Goal: Task Accomplishment & Management: Use online tool/utility

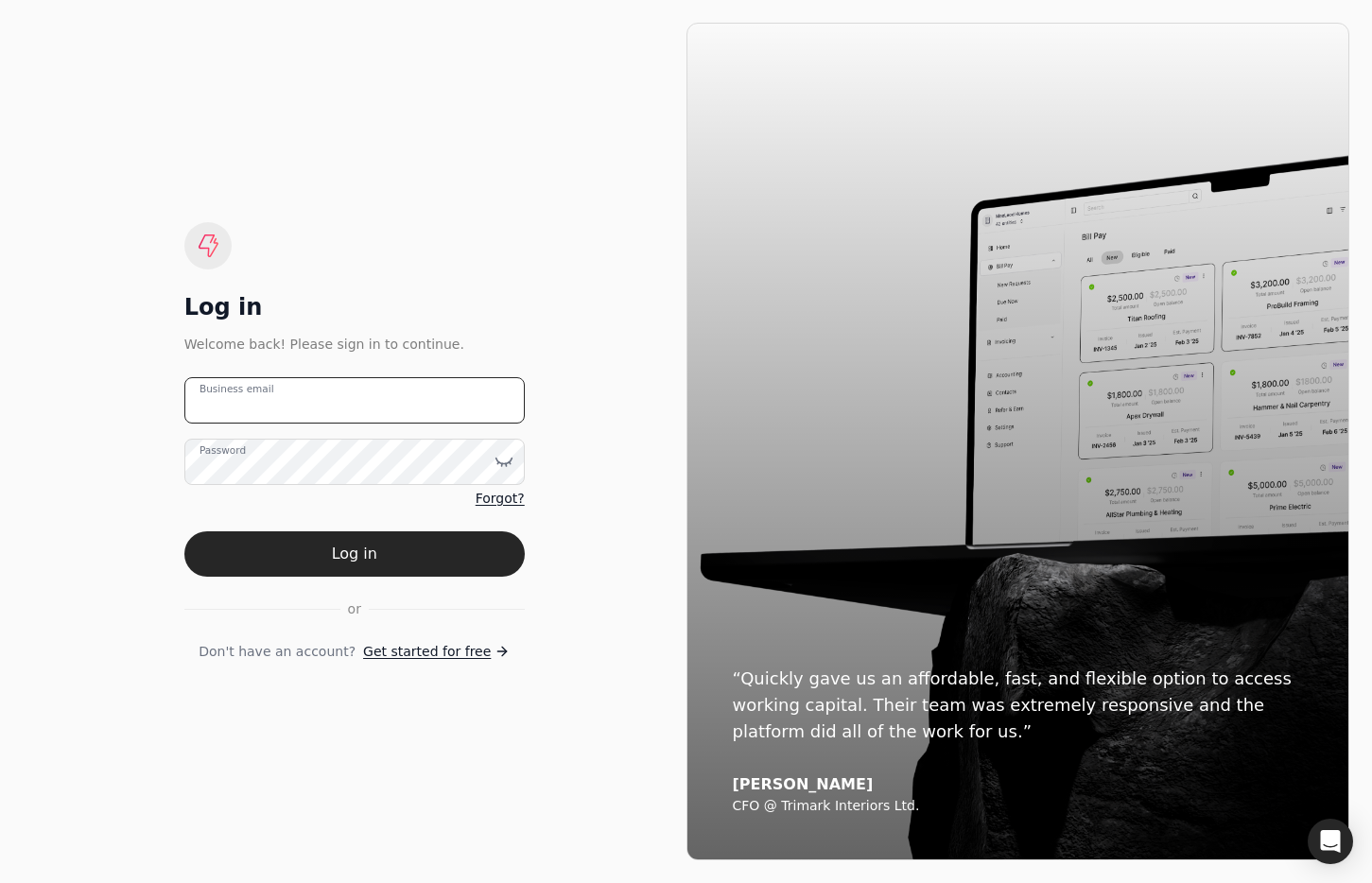
click at [326, 387] on email "Business email" at bounding box center [354, 400] width 340 height 46
type email "team+dougtarry@helloquickly.com"
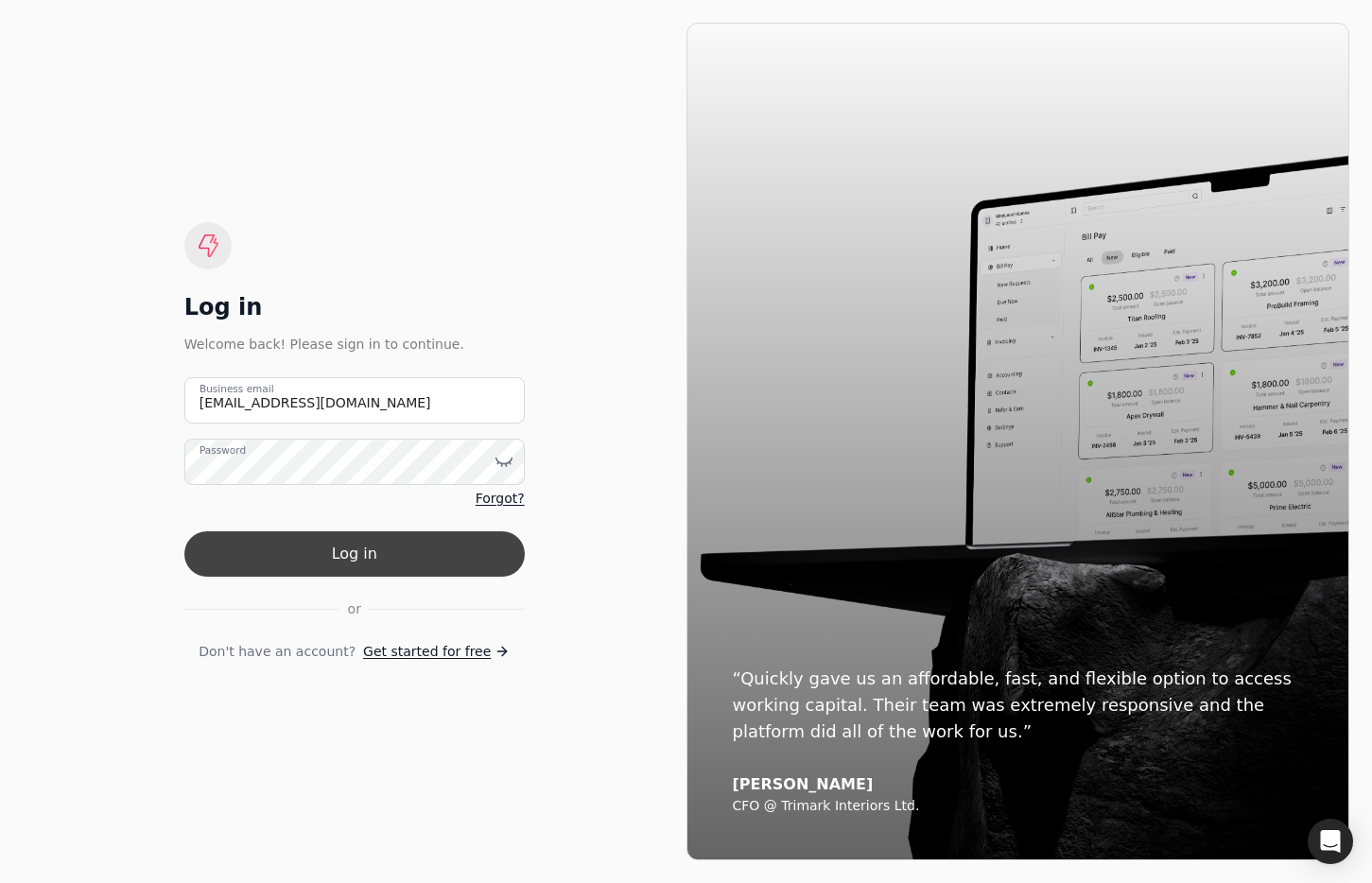
click at [417, 560] on button "Log in" at bounding box center [354, 554] width 340 height 45
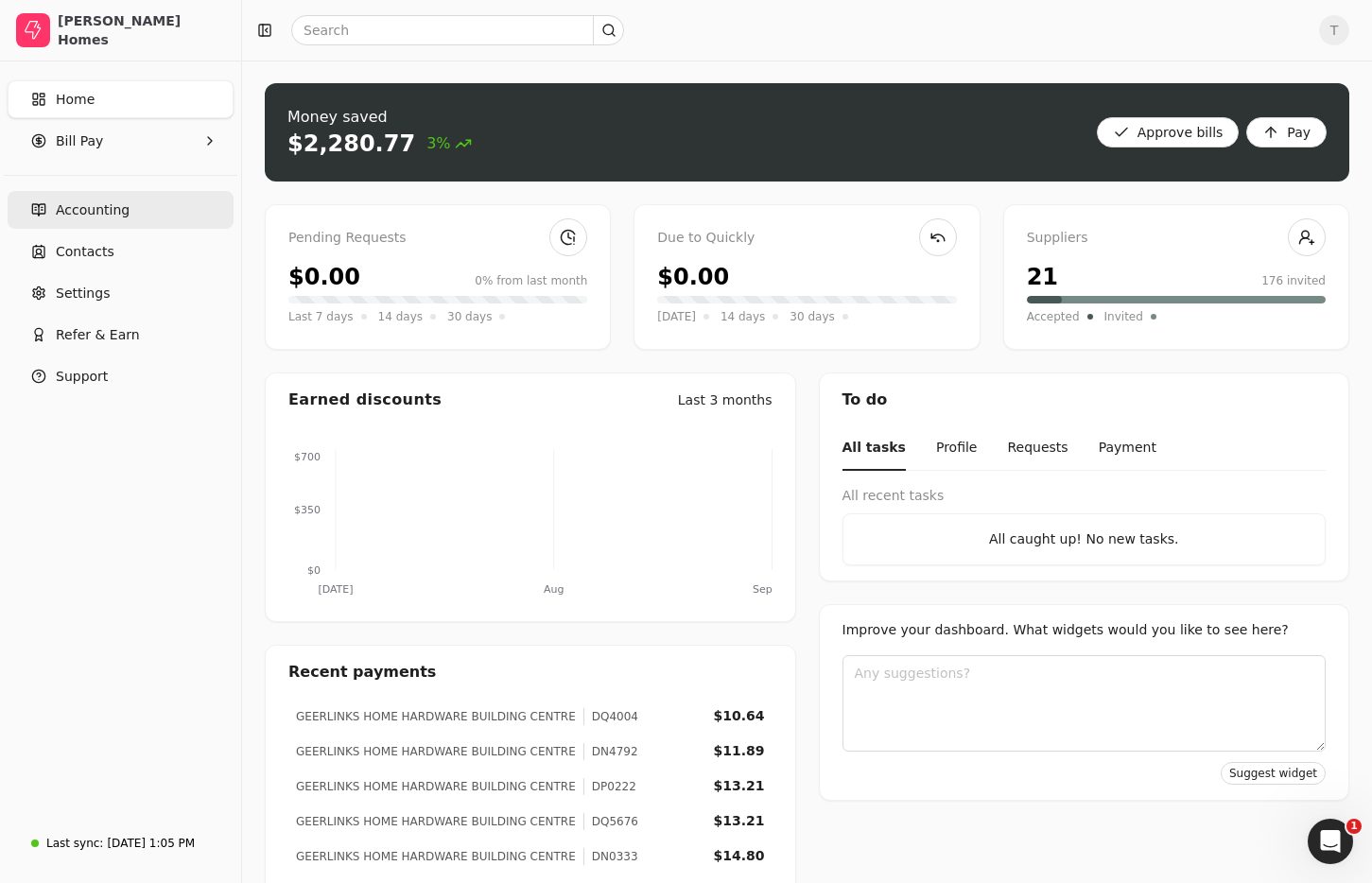
click at [48, 200] on link "Accounting" at bounding box center [121, 210] width 226 height 38
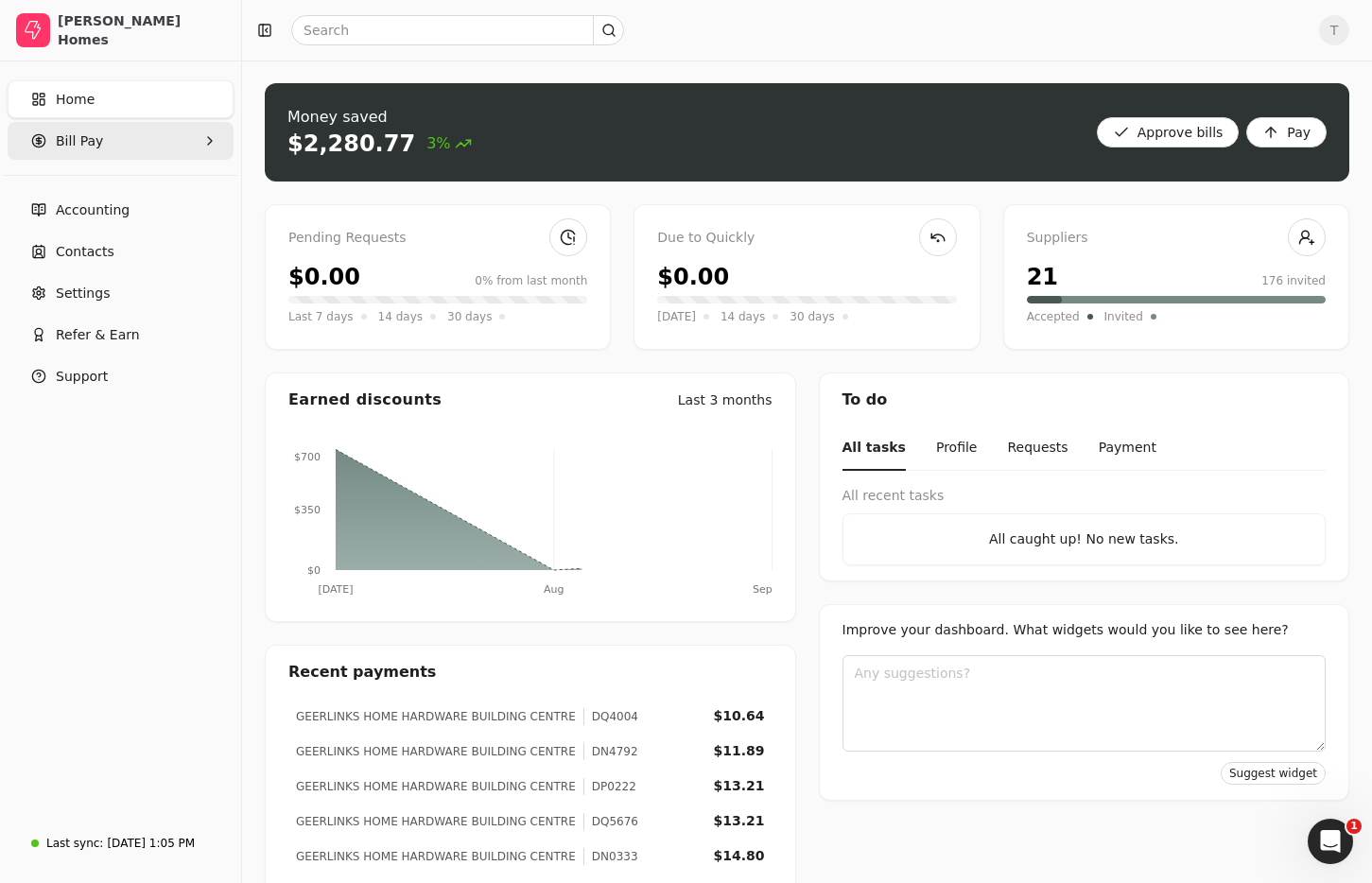
click at [122, 148] on Pay "Bill Pay" at bounding box center [121, 140] width 226 height 38
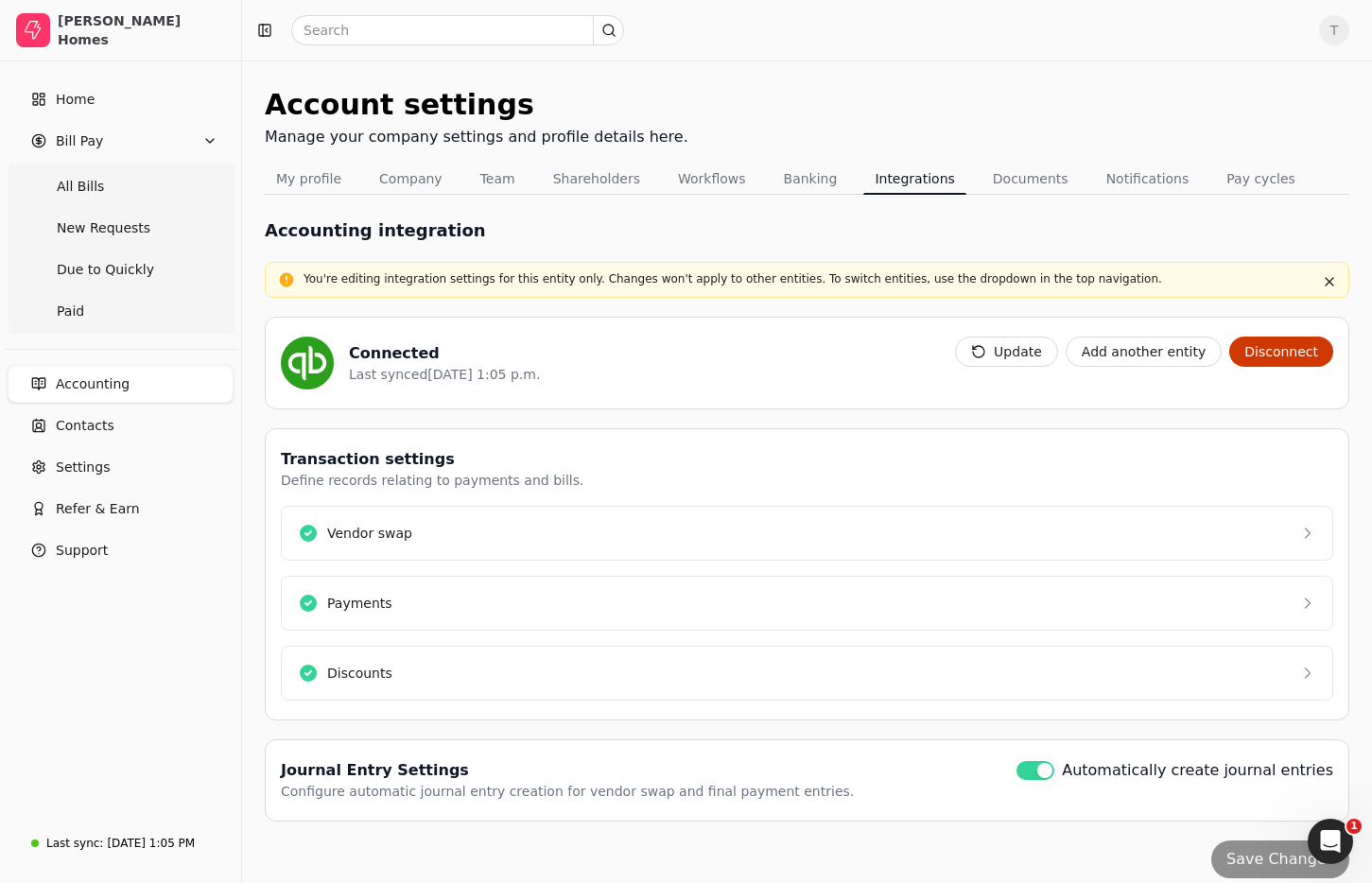
drag, startPoint x: 152, startPoint y: 179, endPoint x: 447, endPoint y: 140, distance: 297.6
click at [152, 179] on Bills "All Bills" at bounding box center [121, 186] width 219 height 38
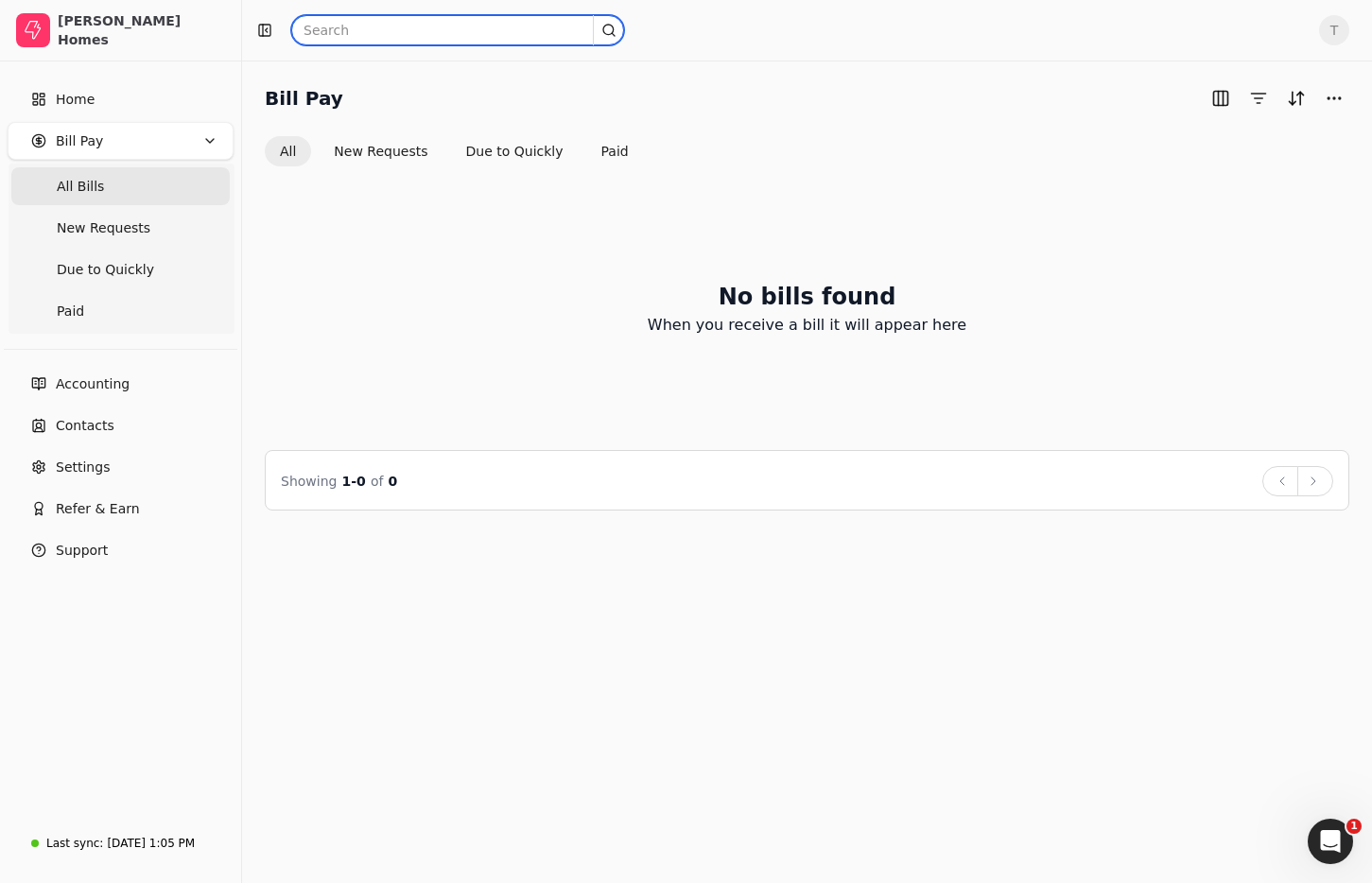
click at [446, 26] on input "text" at bounding box center [458, 29] width 333 height 30
type input "mcbain"
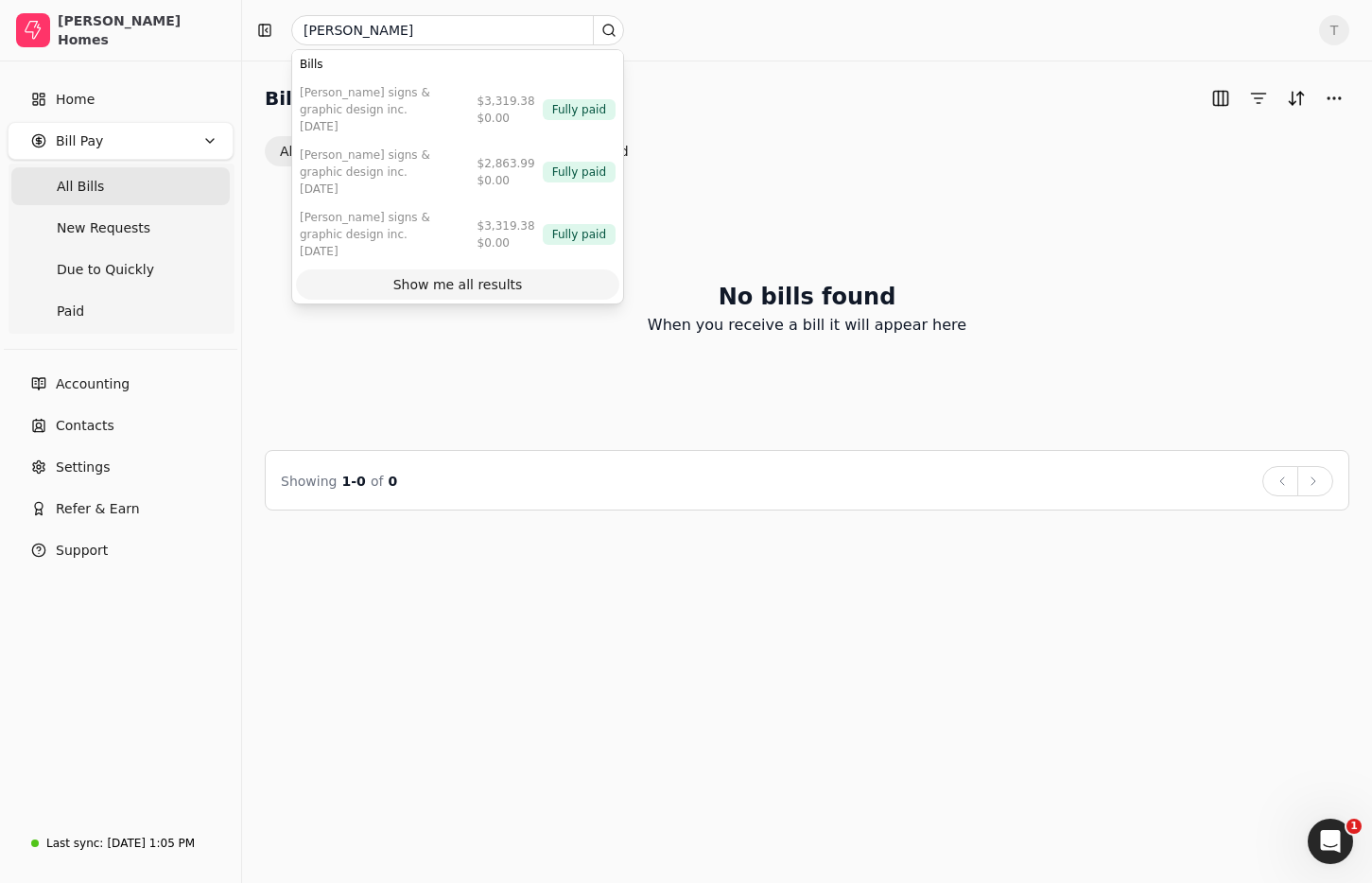
click at [506, 289] on div "Show me all results" at bounding box center [458, 285] width 129 height 20
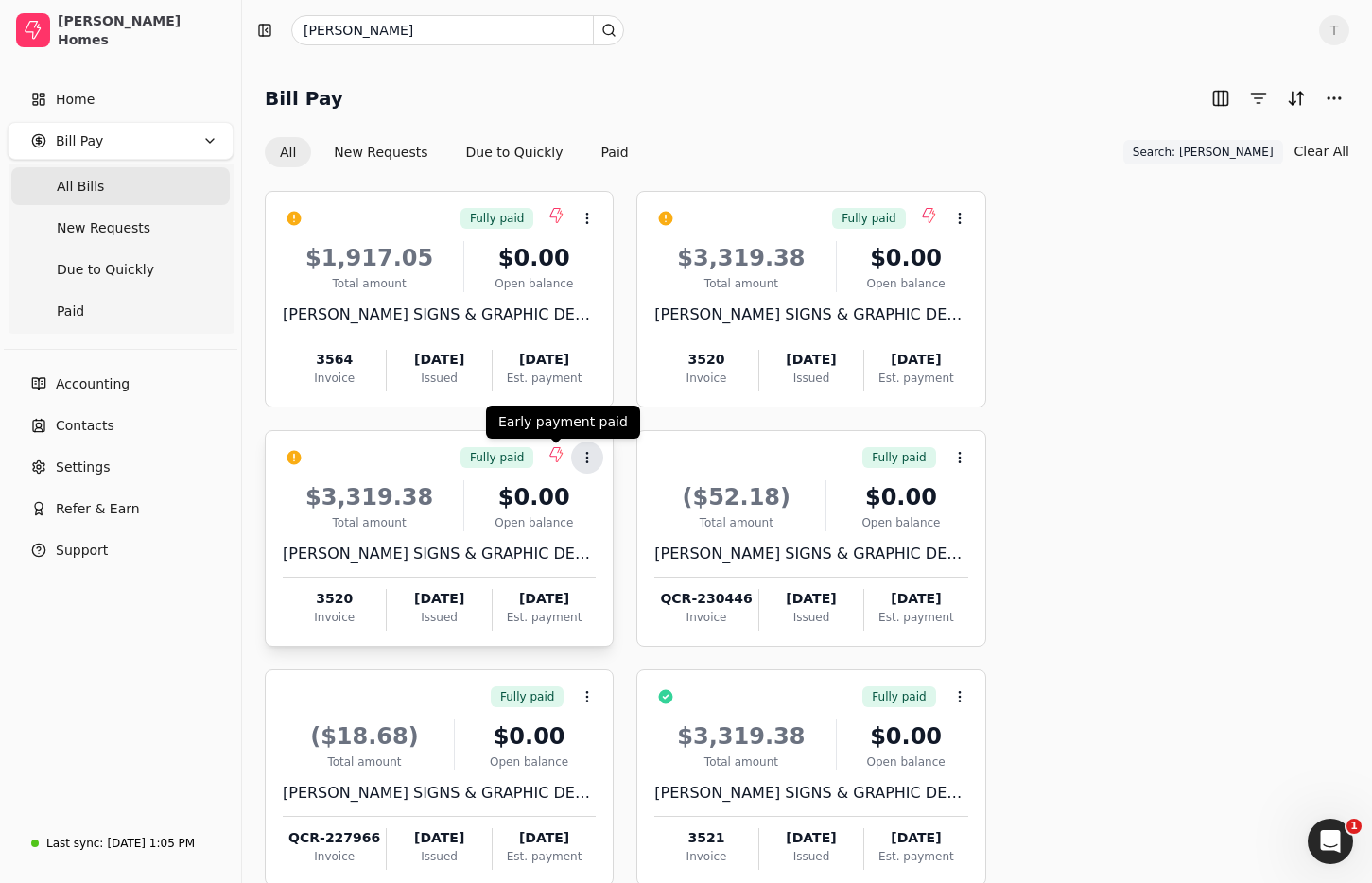
click at [587, 455] on icon at bounding box center [587, 457] width 15 height 15
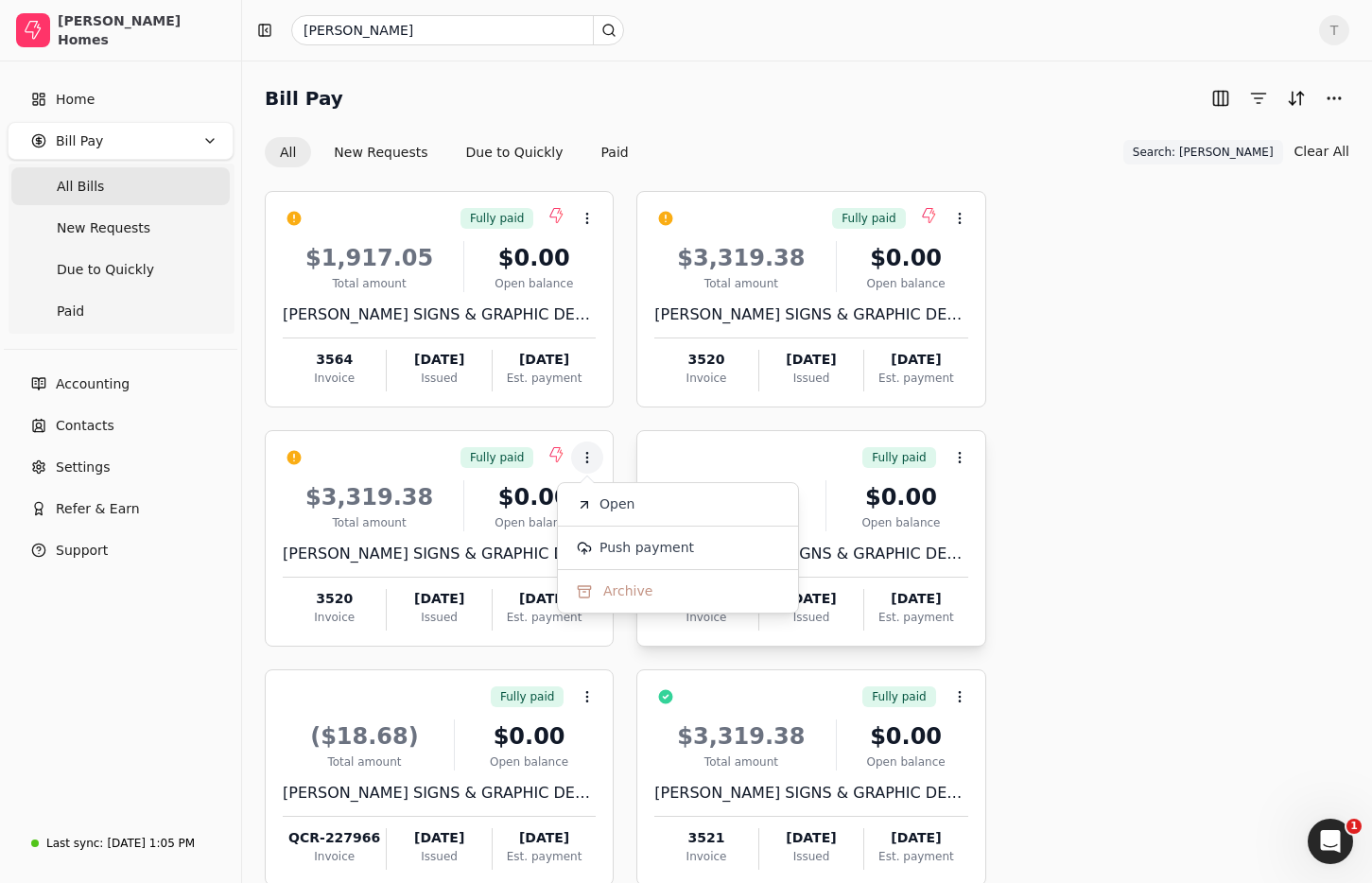
drag, startPoint x: 628, startPoint y: 502, endPoint x: 644, endPoint y: 501, distance: 16.0
click at [629, 502] on span "Open" at bounding box center [617, 505] width 35 height 20
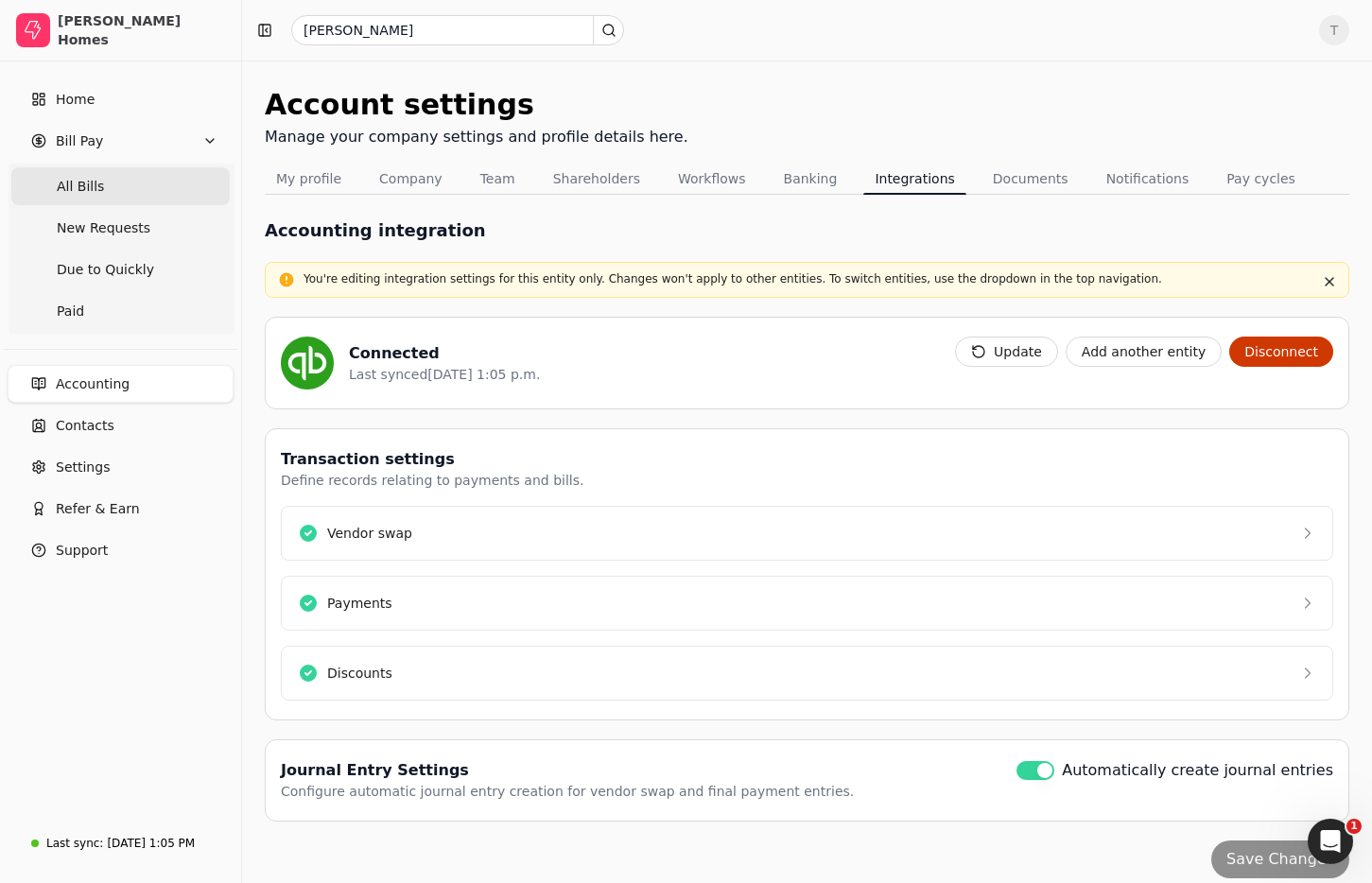
click at [103, 181] on Bills "All Bills" at bounding box center [121, 186] width 219 height 38
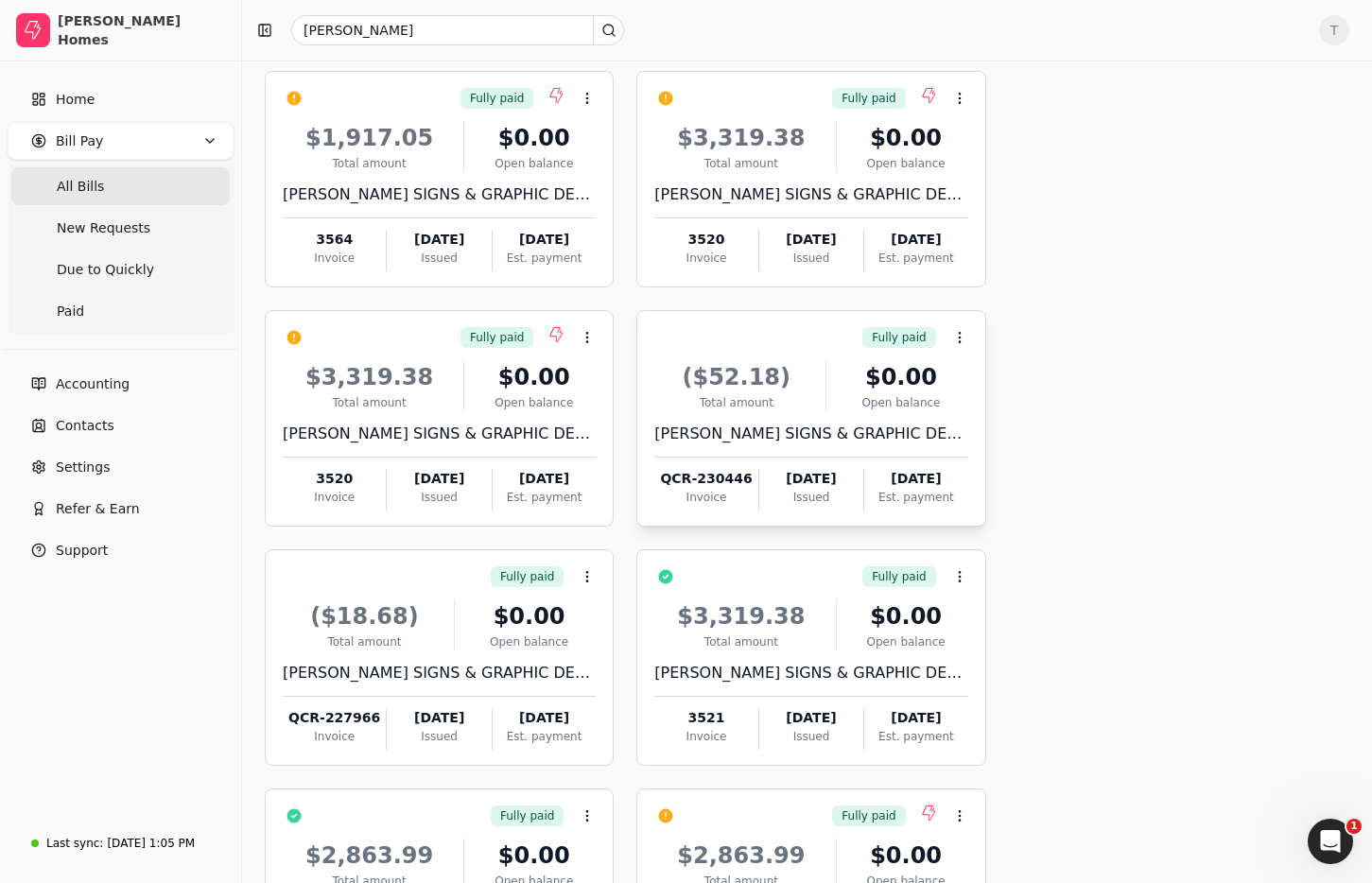
scroll to position [50, 0]
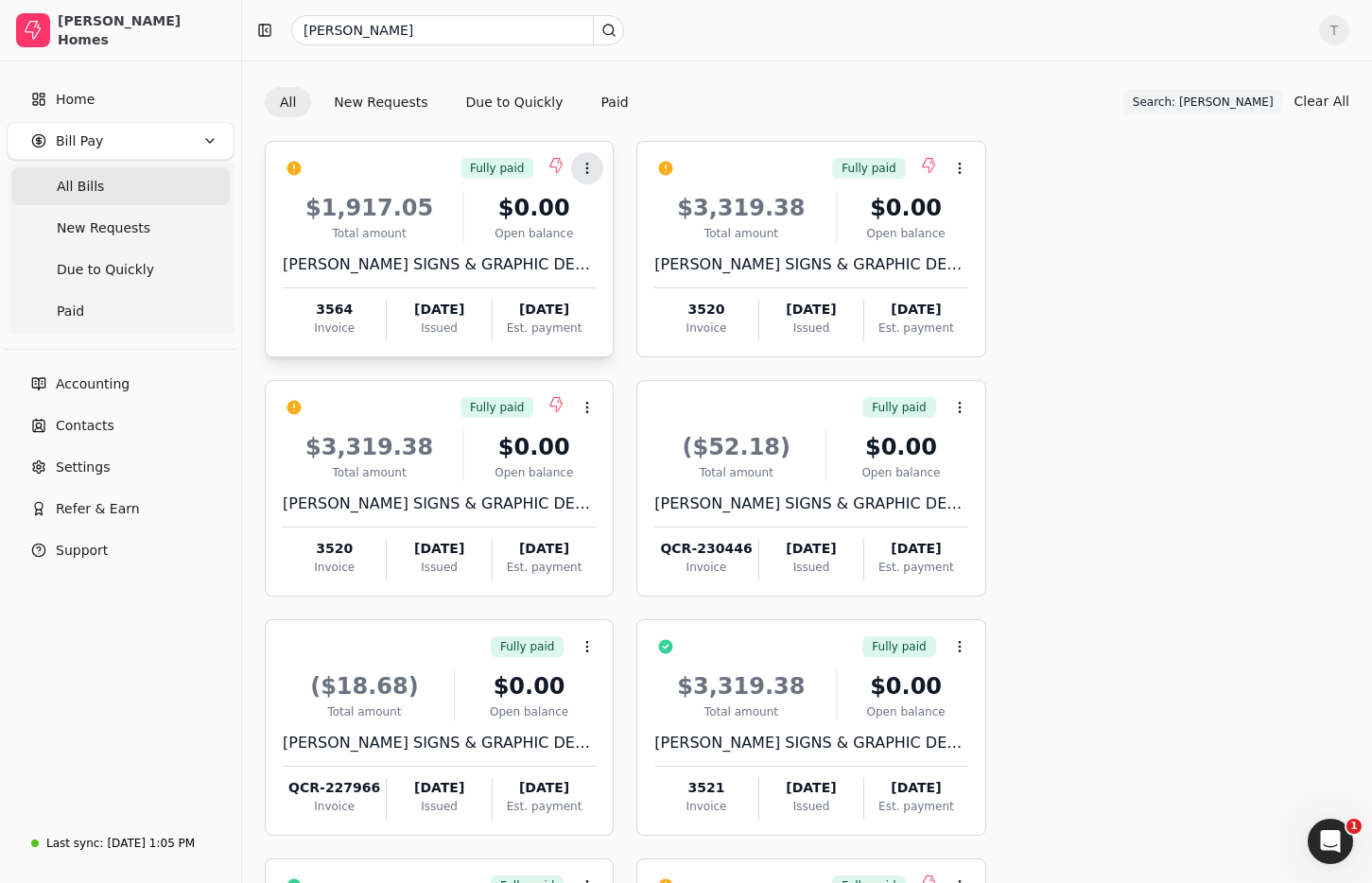
click at [598, 168] on button "Context Menu Button" at bounding box center [587, 168] width 32 height 32
click at [1144, 241] on div "Fully paid Context Menu Button $1,917.05 Total amount $0.00 Open balance MCBAIN…" at bounding box center [807, 609] width 1085 height 935
click at [962, 172] on icon at bounding box center [959, 168] width 15 height 15
click at [1026, 216] on li "Open" at bounding box center [1051, 216] width 232 height 35
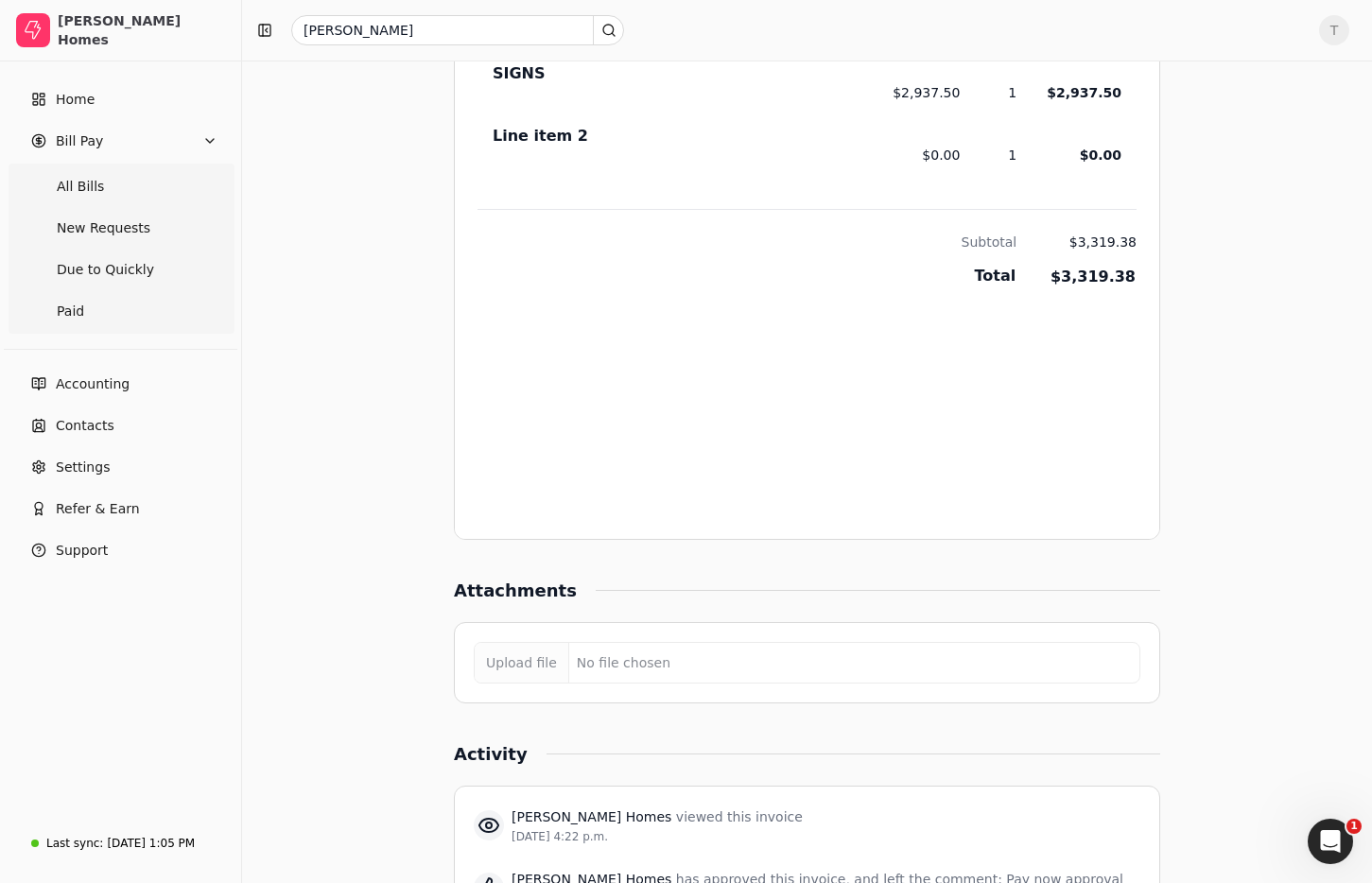
scroll to position [1553, 0]
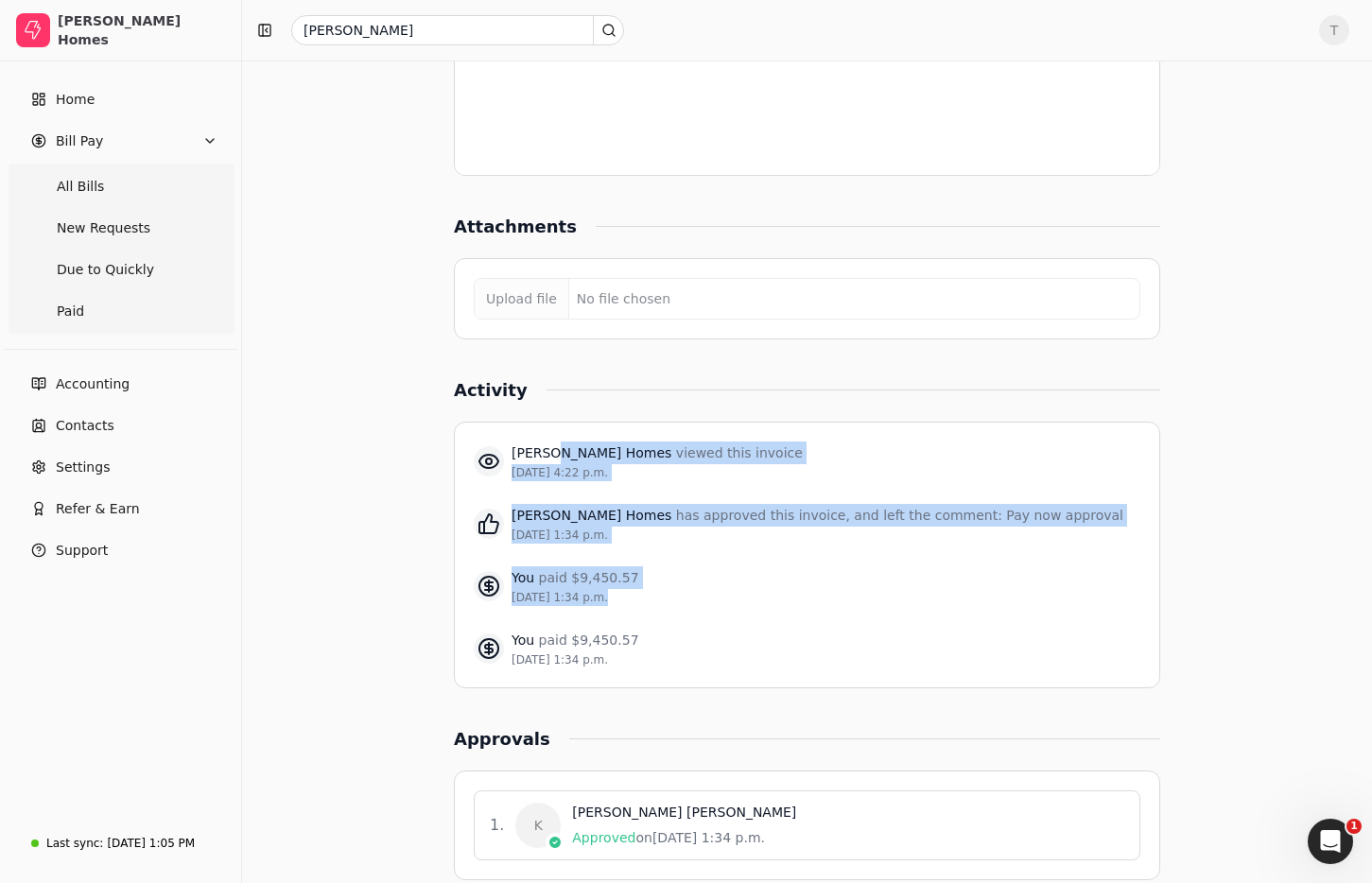
drag, startPoint x: 566, startPoint y: 410, endPoint x: 839, endPoint y: 562, distance: 312.5
click at [839, 562] on div "Doug Tarry Homes viewed this invoice Sep 11, 4:22 p.m. Doug Tarry Homes has app…" at bounding box center [808, 555] width 666 height 250
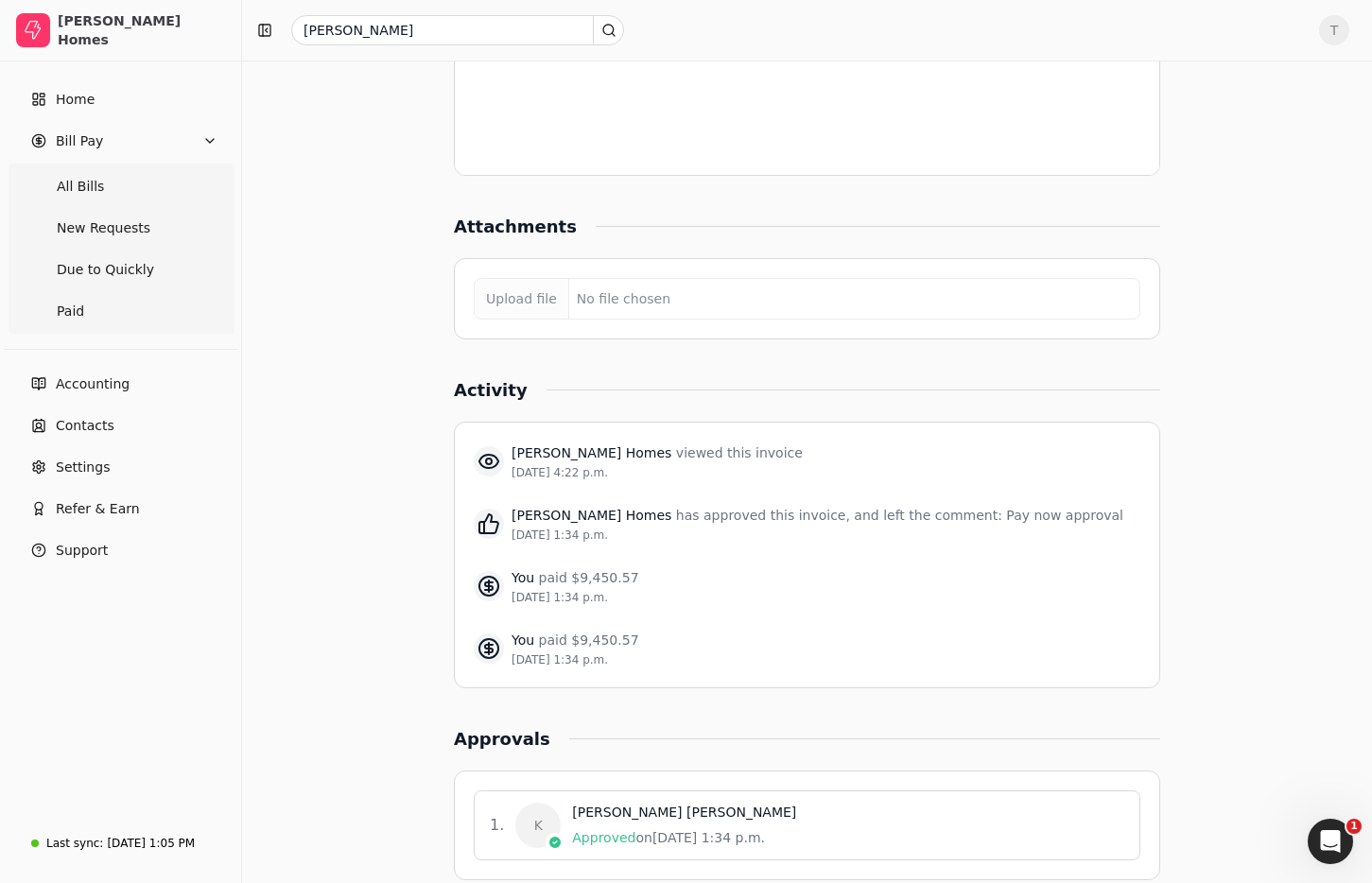
click at [906, 617] on div "You paid $9,450.57 Sep 9, 1:34 p.m." at bounding box center [808, 649] width 666 height 63
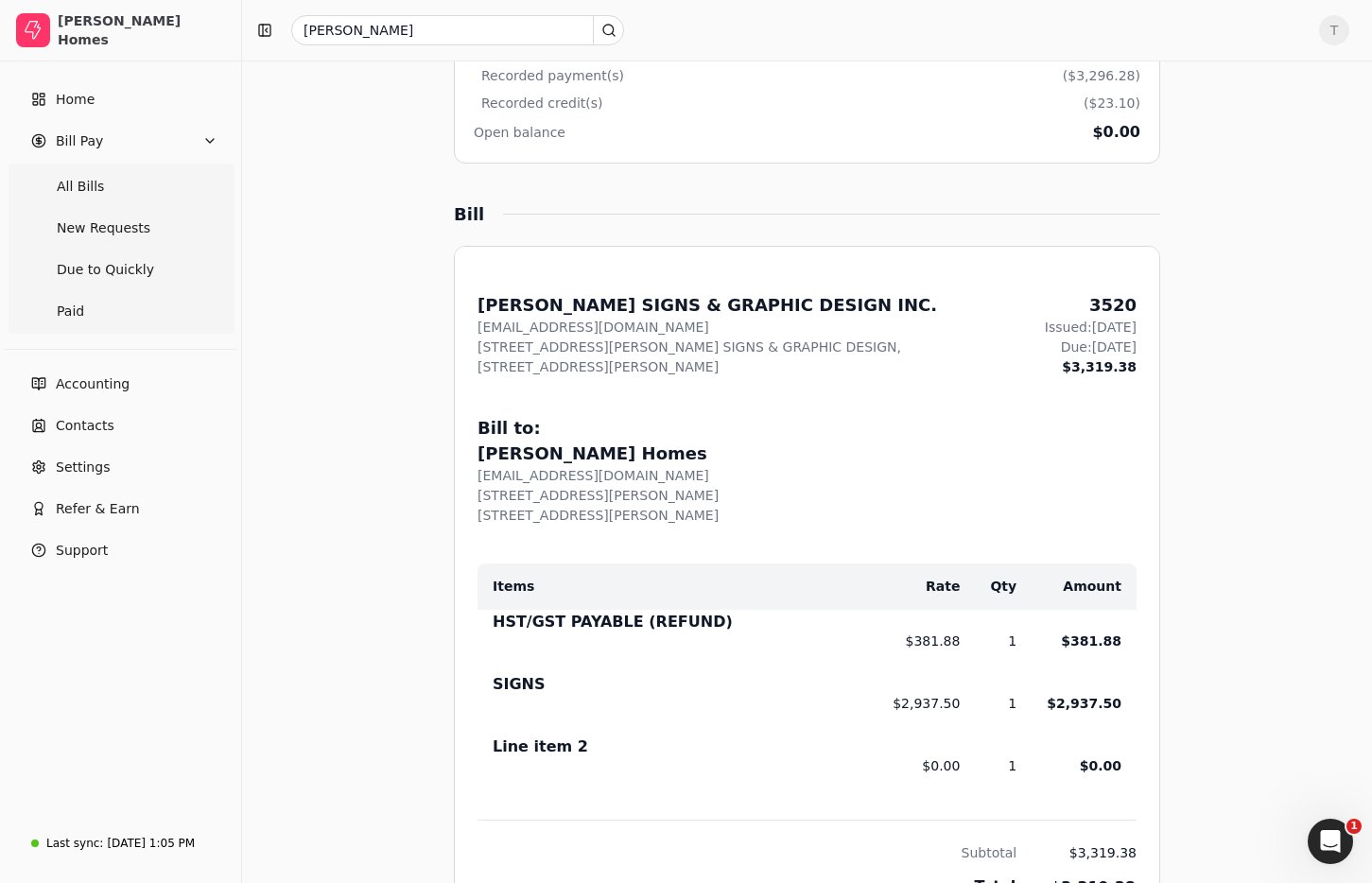
scroll to position [658, 0]
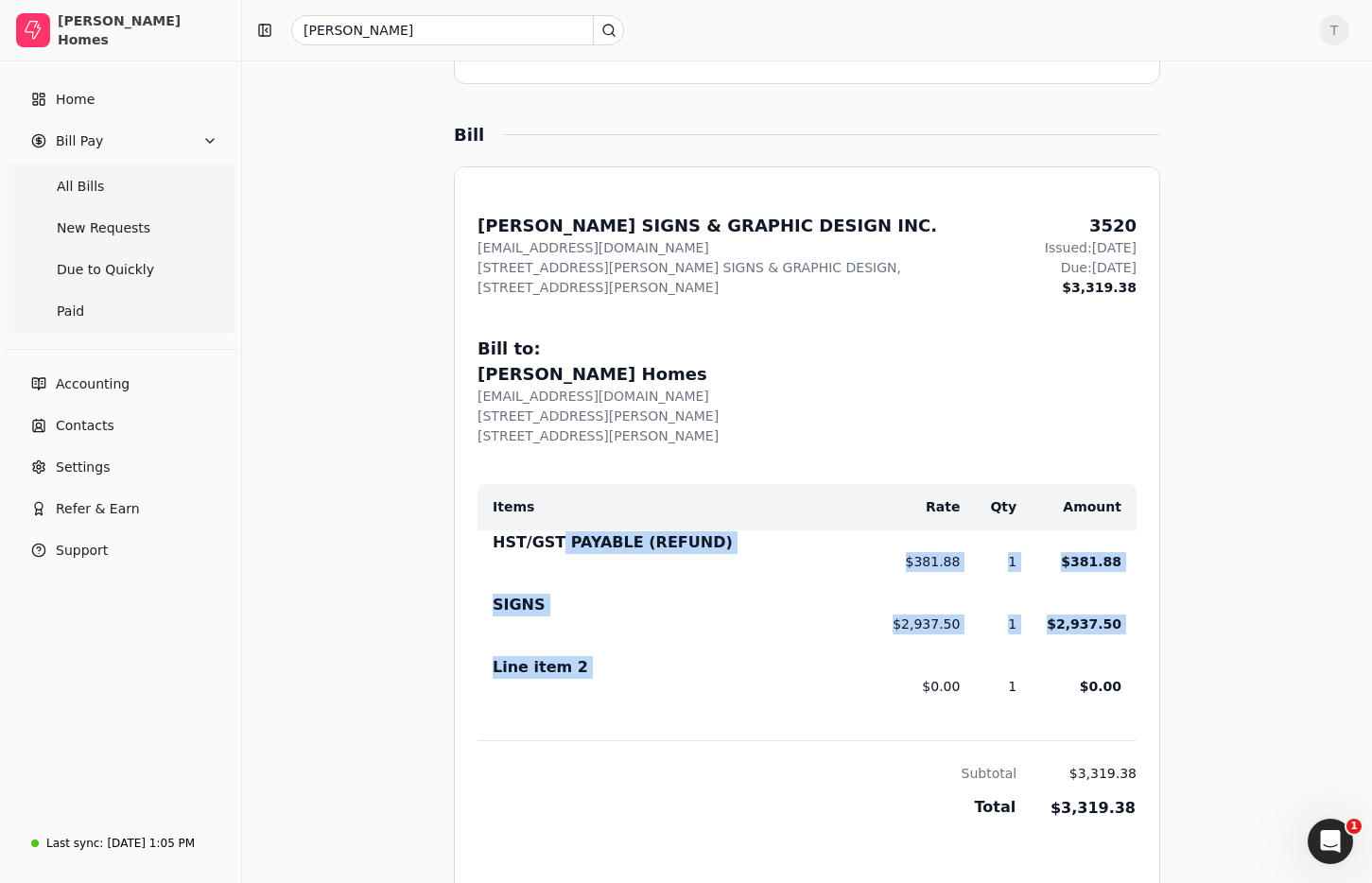
drag, startPoint x: 555, startPoint y: 502, endPoint x: 905, endPoint y: 634, distance: 374.1
click at [905, 634] on tbody "HST/GST PAYABLE (REFUND) $381.88 1 $381.88 SIGNS $2,937.50 1 $2,937.50 Line ite…" at bounding box center [807, 635] width 660 height 210
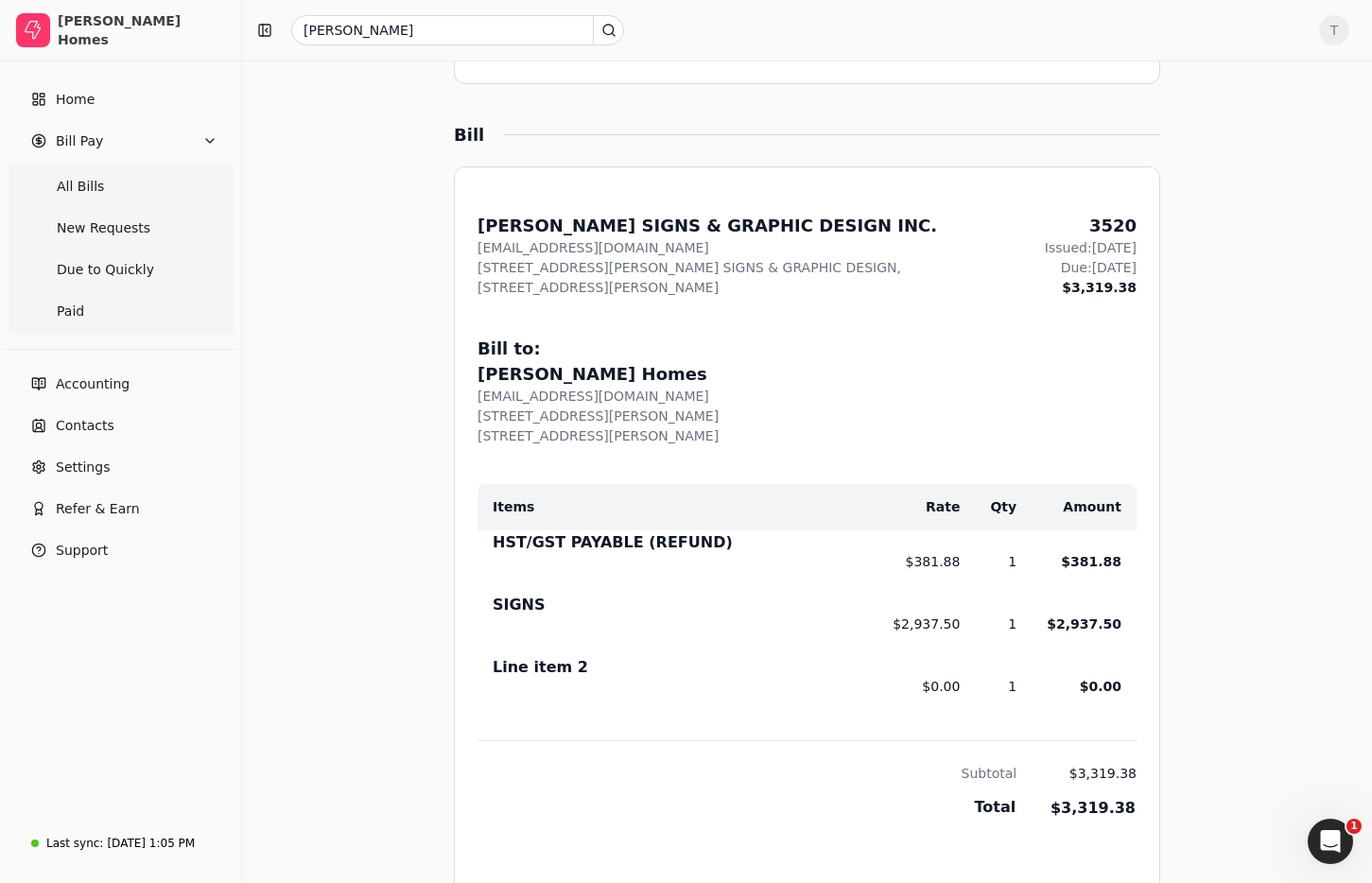
click at [916, 656] on td "$0.00" at bounding box center [910, 687] width 97 height 63
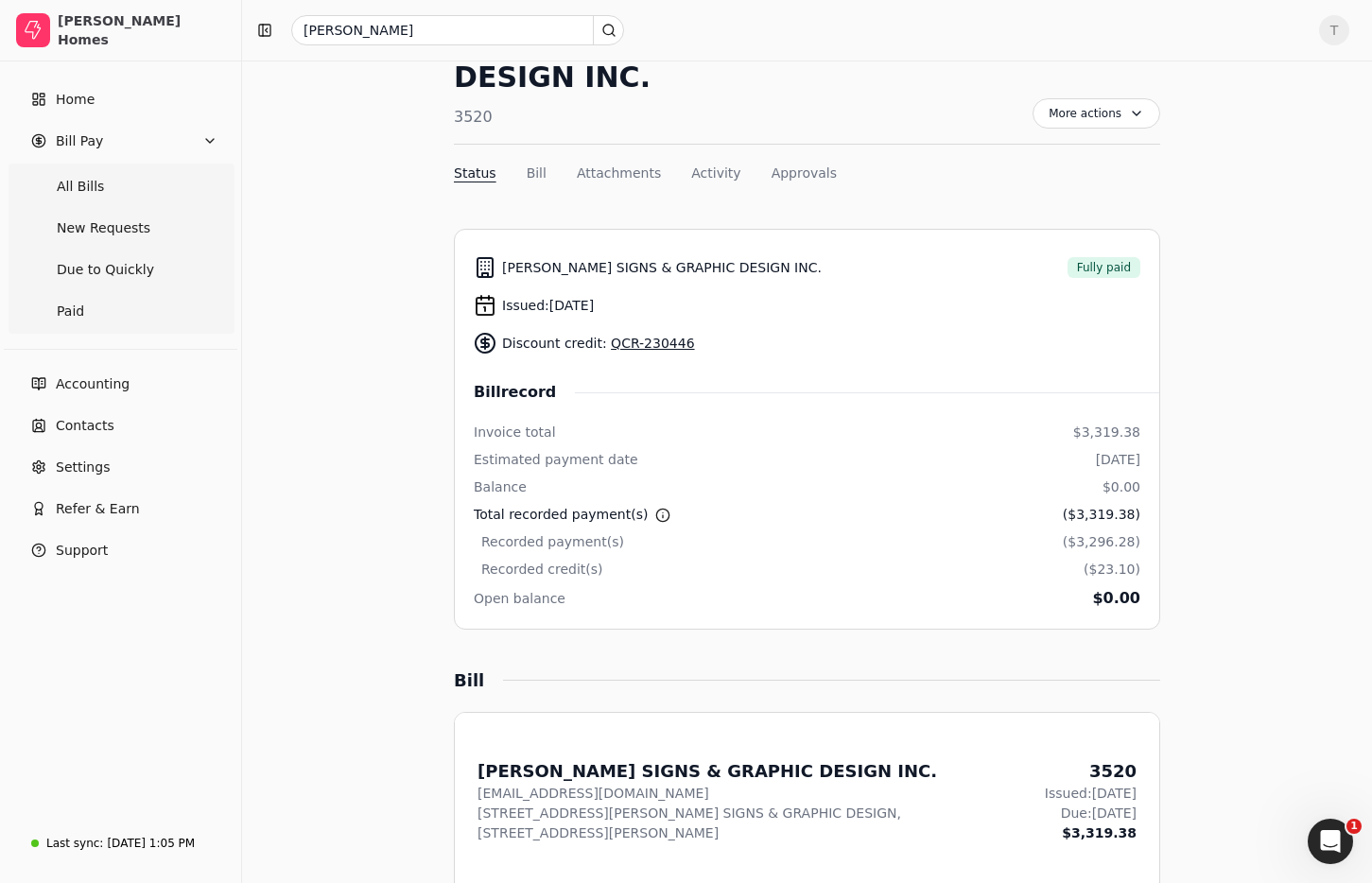
scroll to position [0, 0]
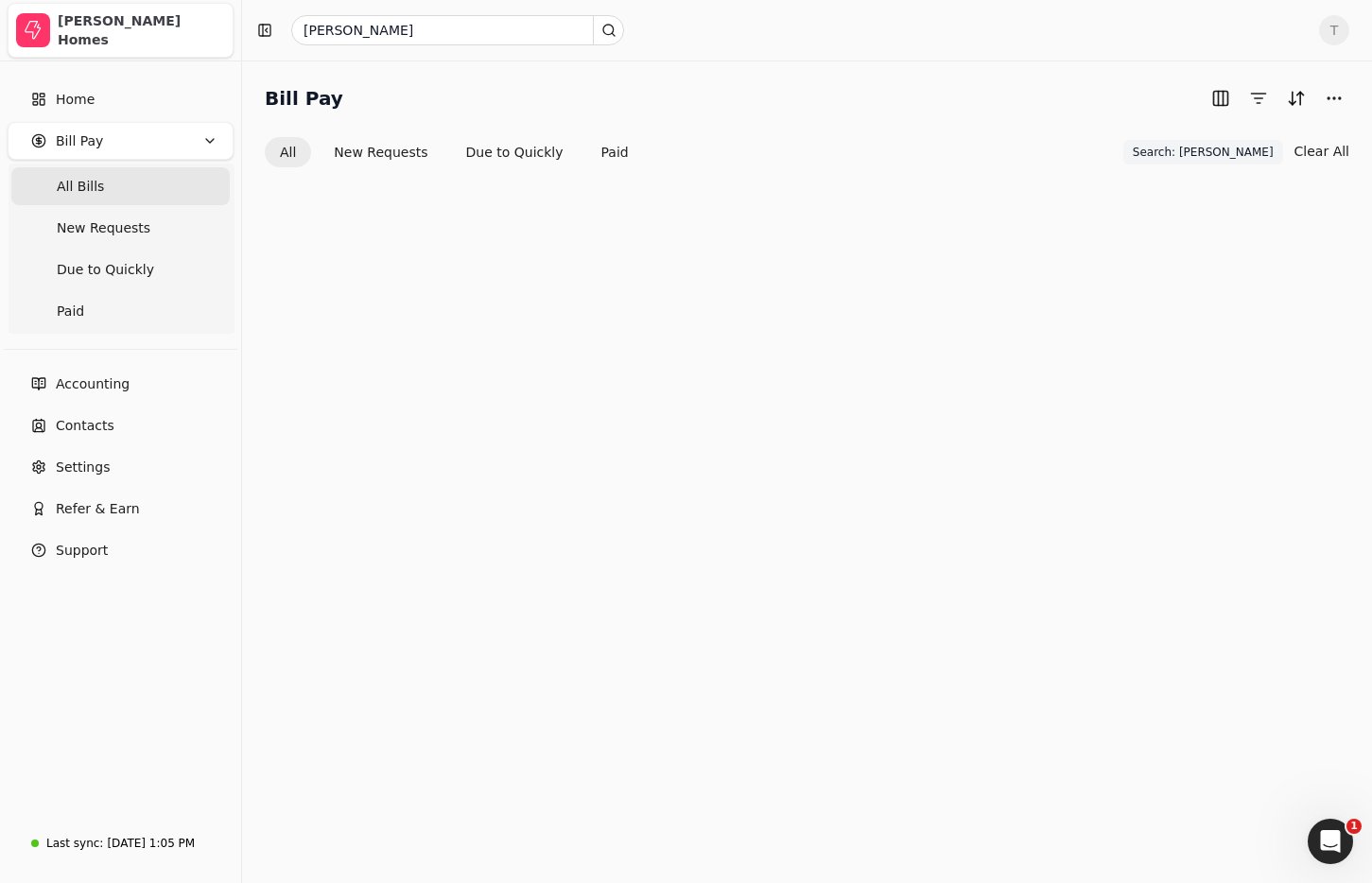
scroll to position [50, 0]
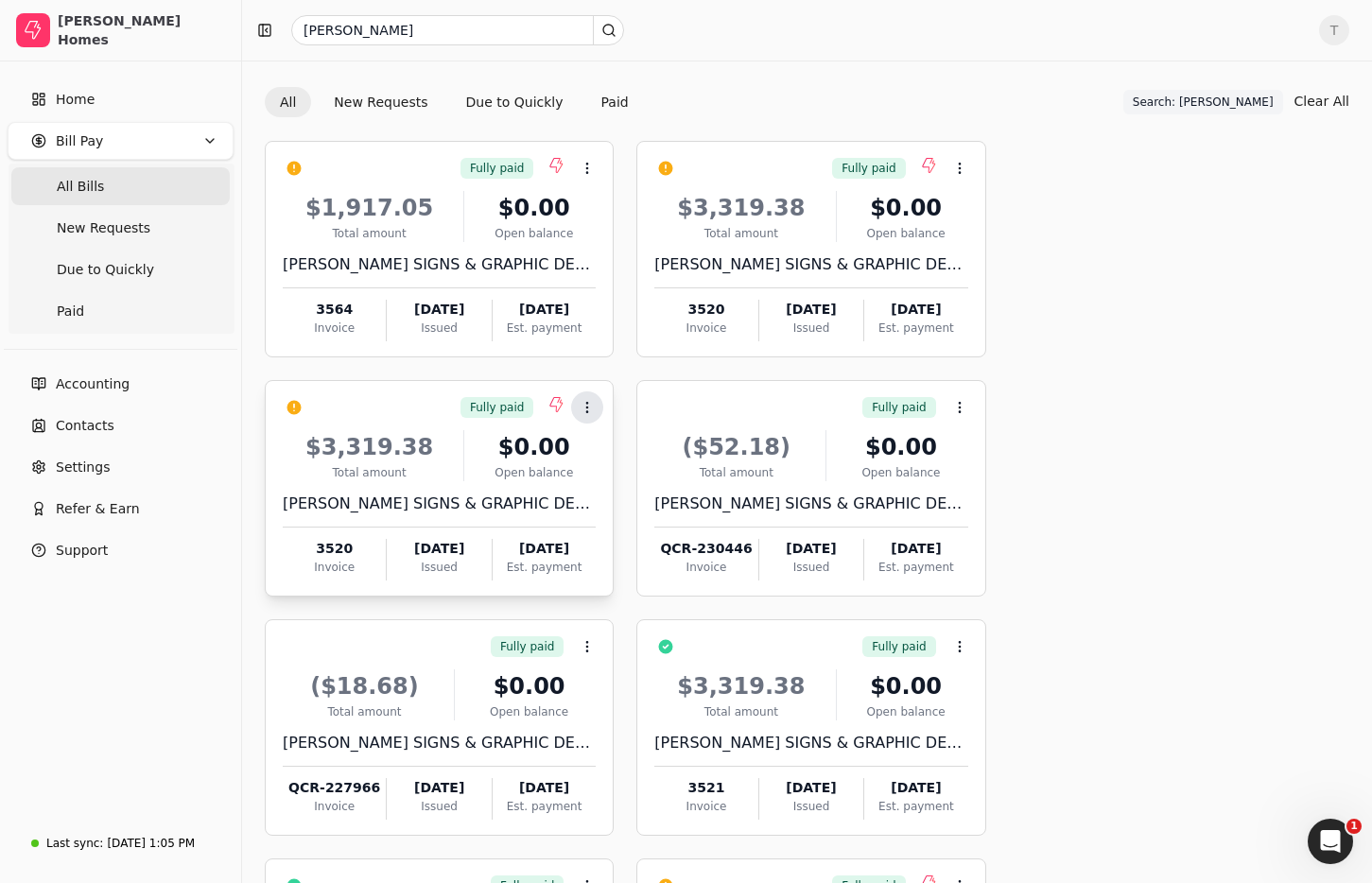
click at [591, 406] on icon at bounding box center [587, 407] width 15 height 15
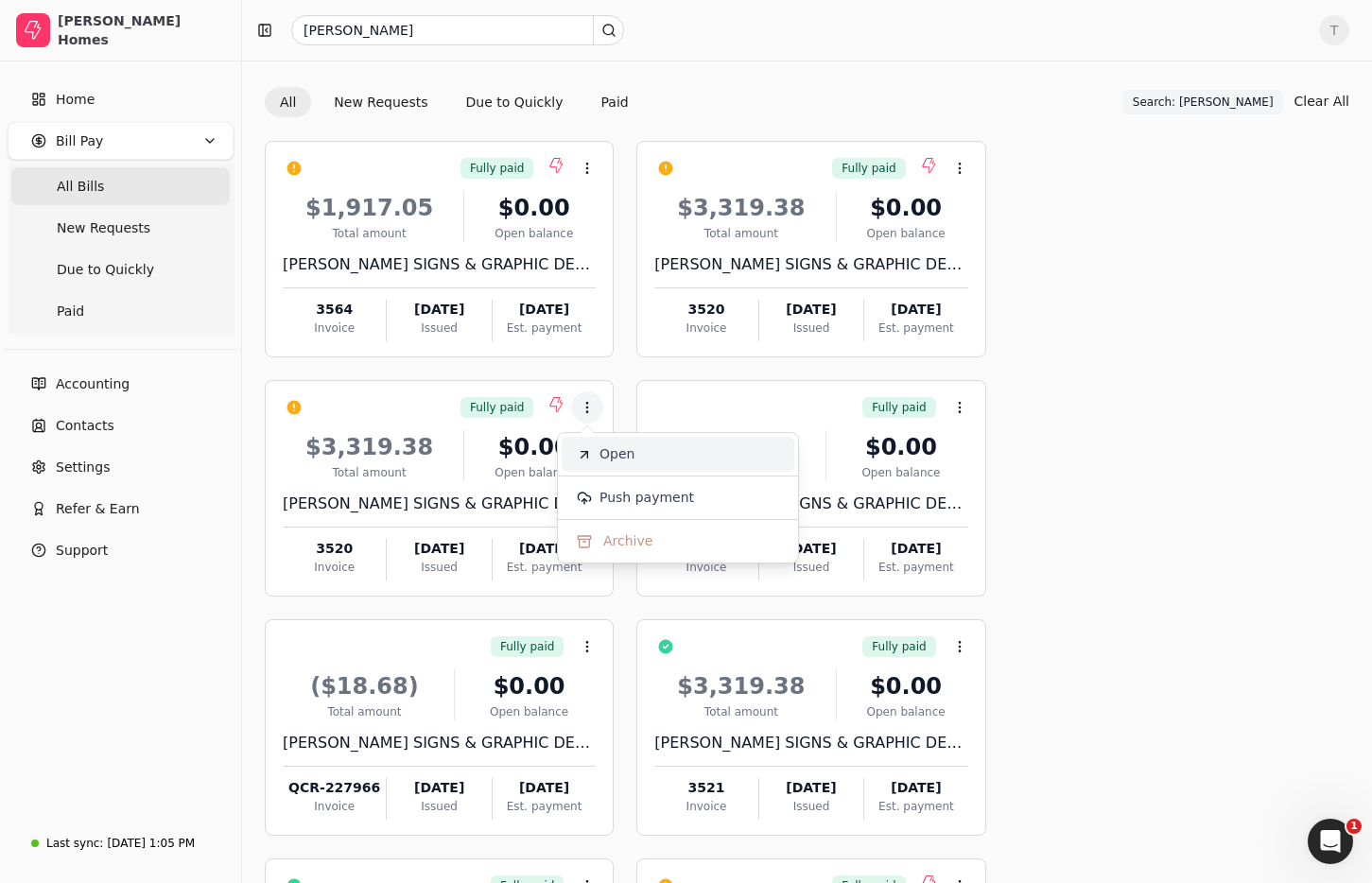
click at [679, 457] on li "Open" at bounding box center [677, 455] width 232 height 35
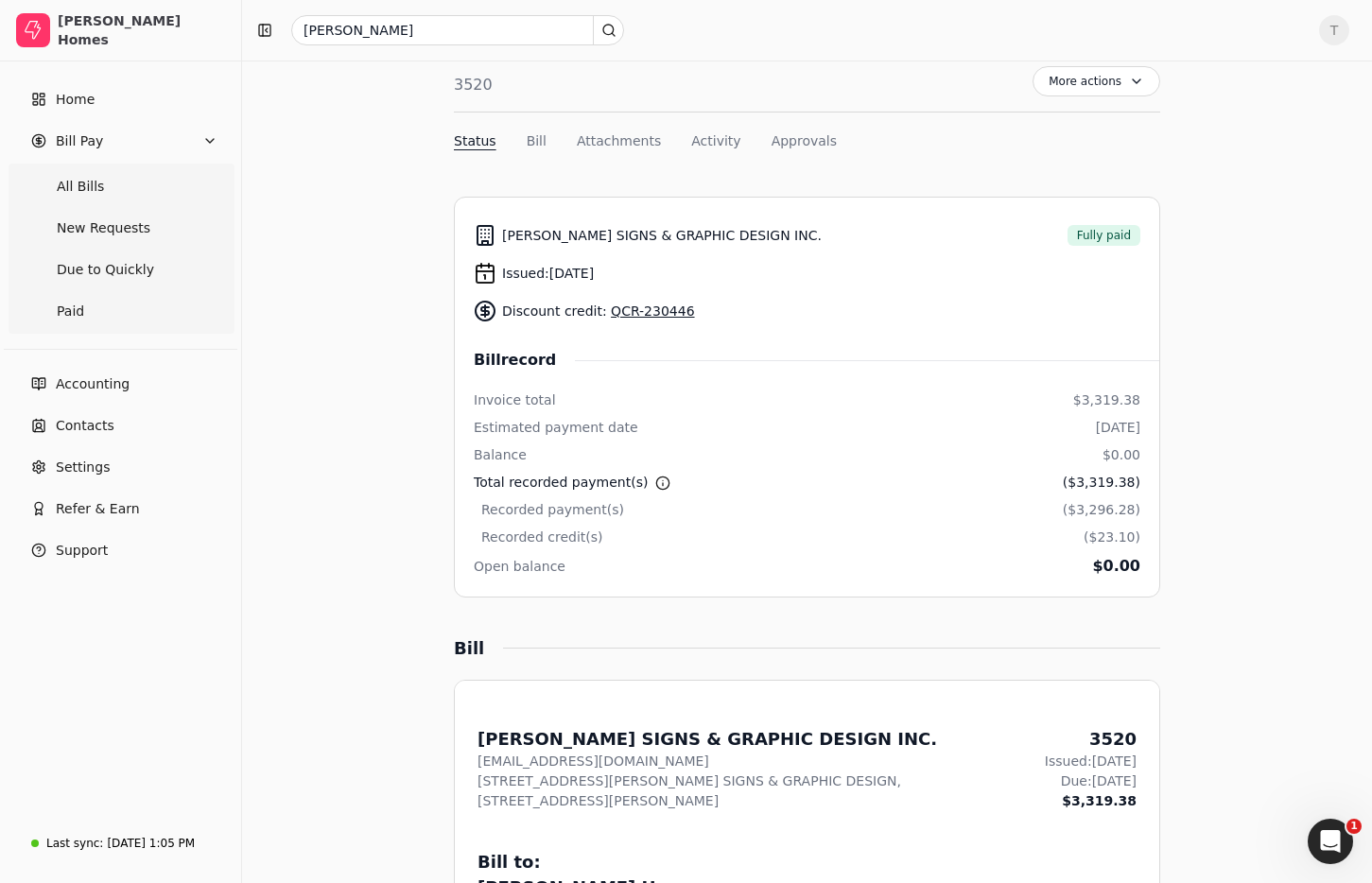
scroll to position [8, 0]
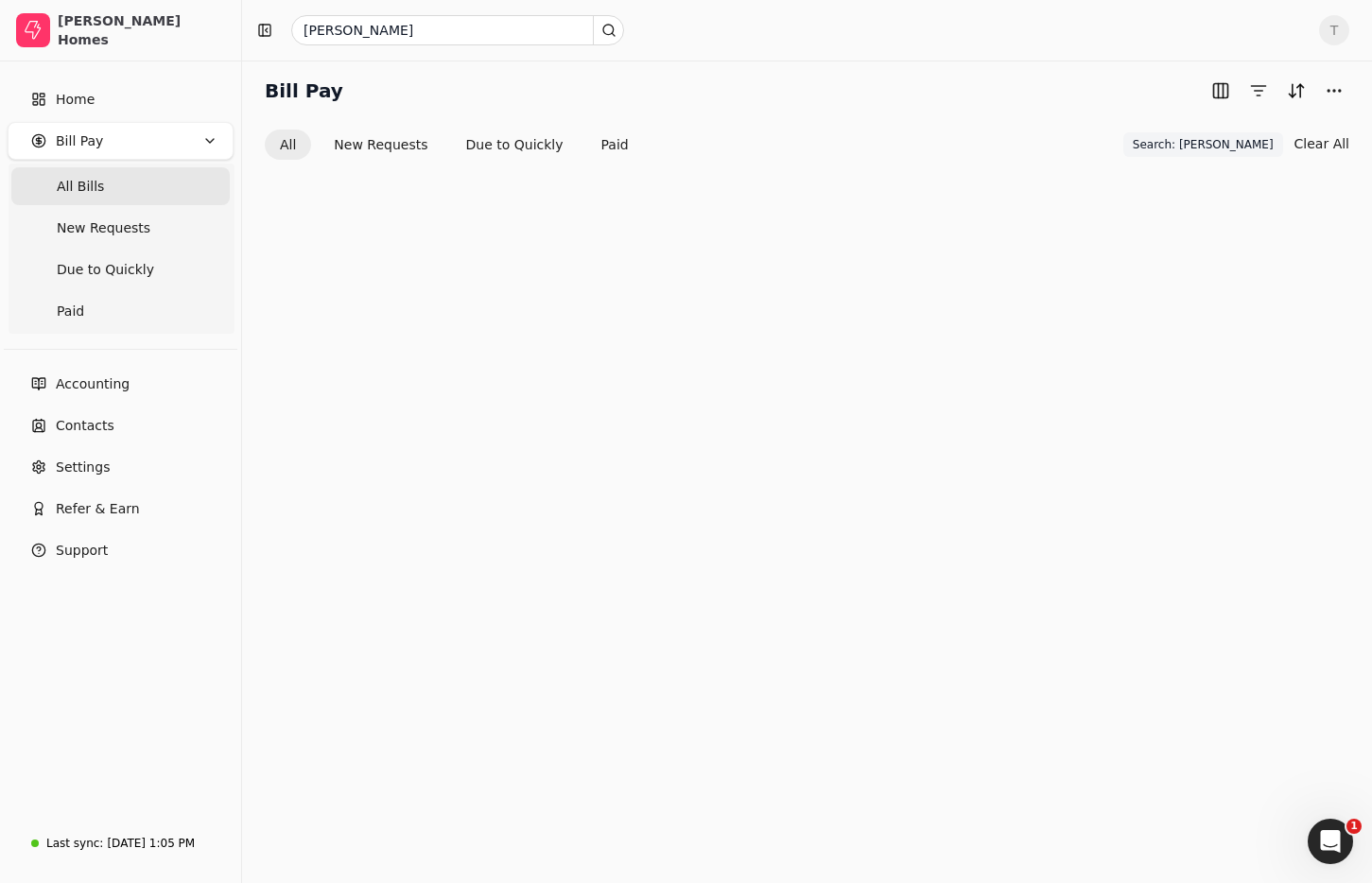
scroll to position [50, 0]
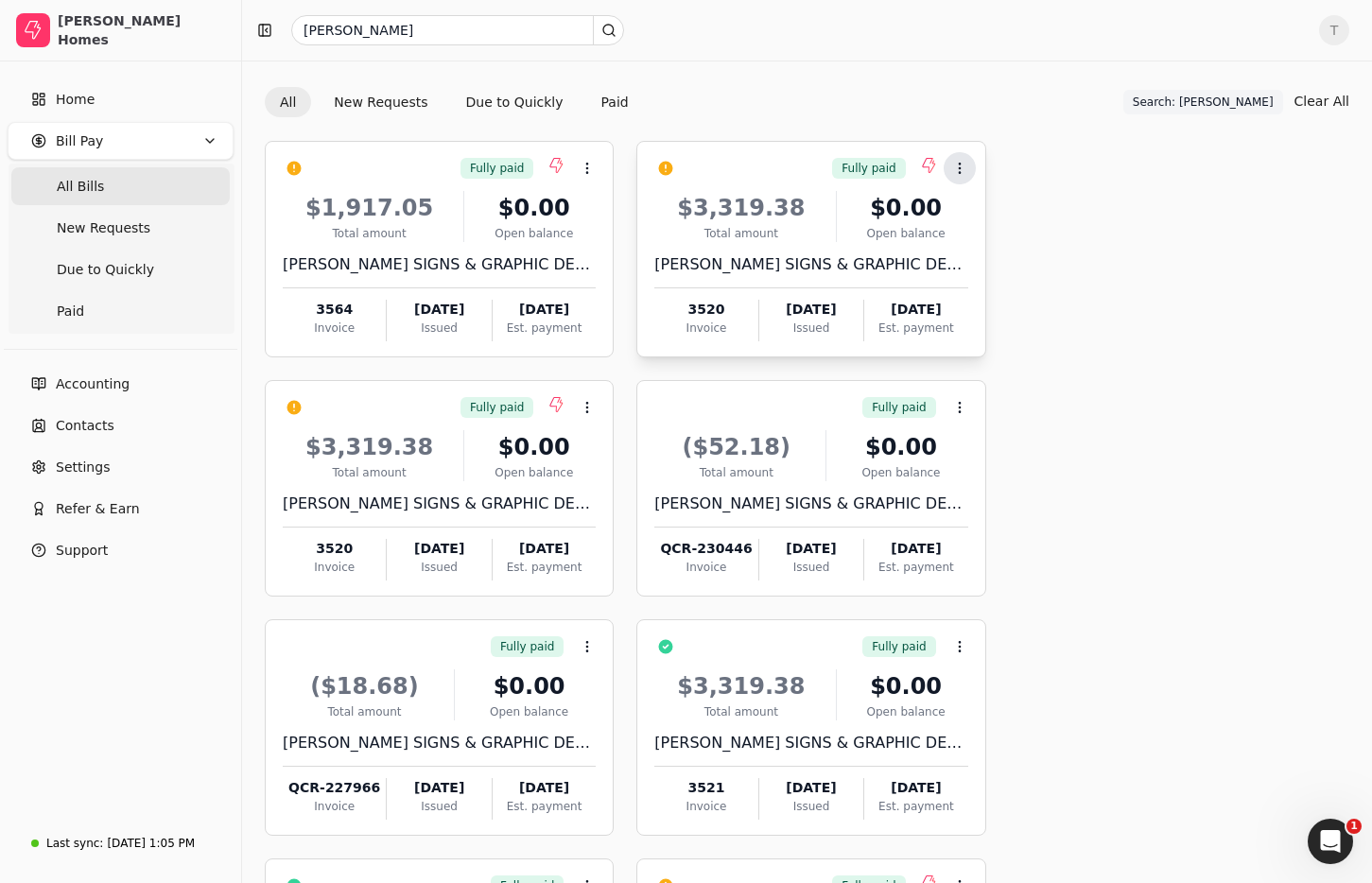
click at [963, 166] on icon at bounding box center [959, 168] width 15 height 15
click at [1124, 176] on div "Fully paid Context Menu Button $1,917.05 Total amount $0.00 Open balance MCBAIN…" at bounding box center [807, 609] width 1085 height 935
click at [152, 835] on div "[DATE] 1:05 PM" at bounding box center [151, 843] width 88 height 17
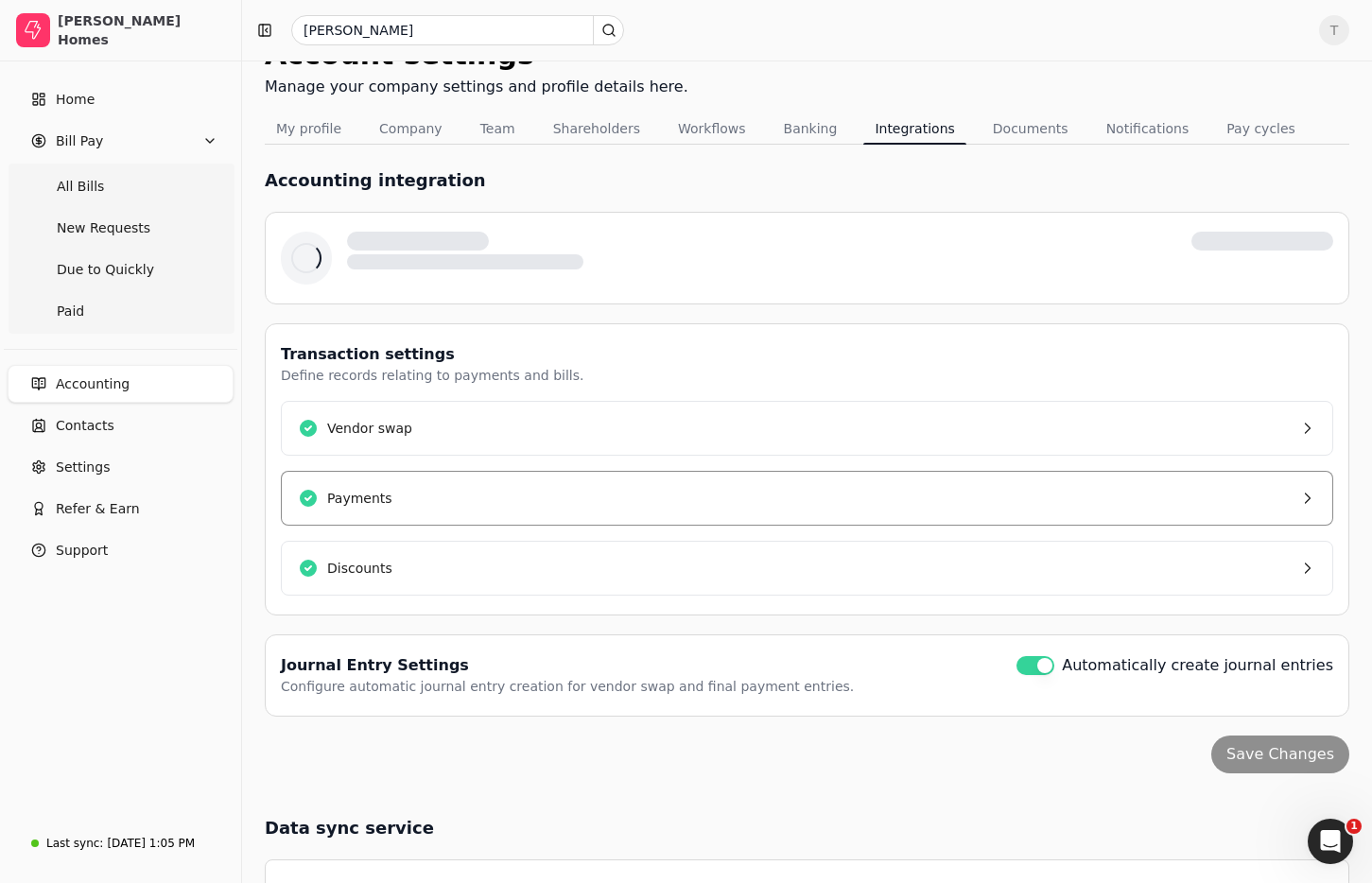
scroll to position [18, 0]
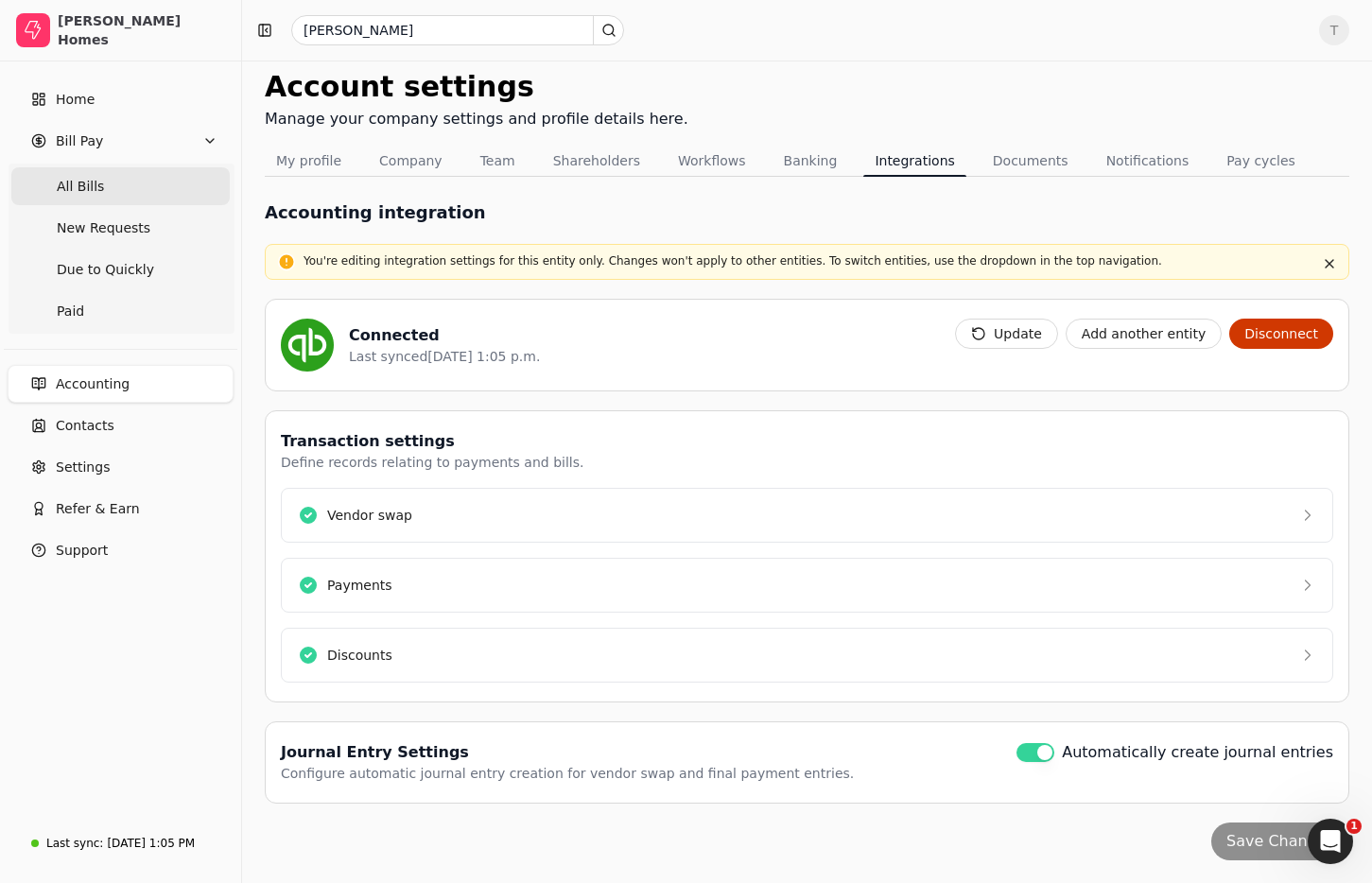
click at [114, 181] on Bills "All Bills" at bounding box center [121, 186] width 219 height 38
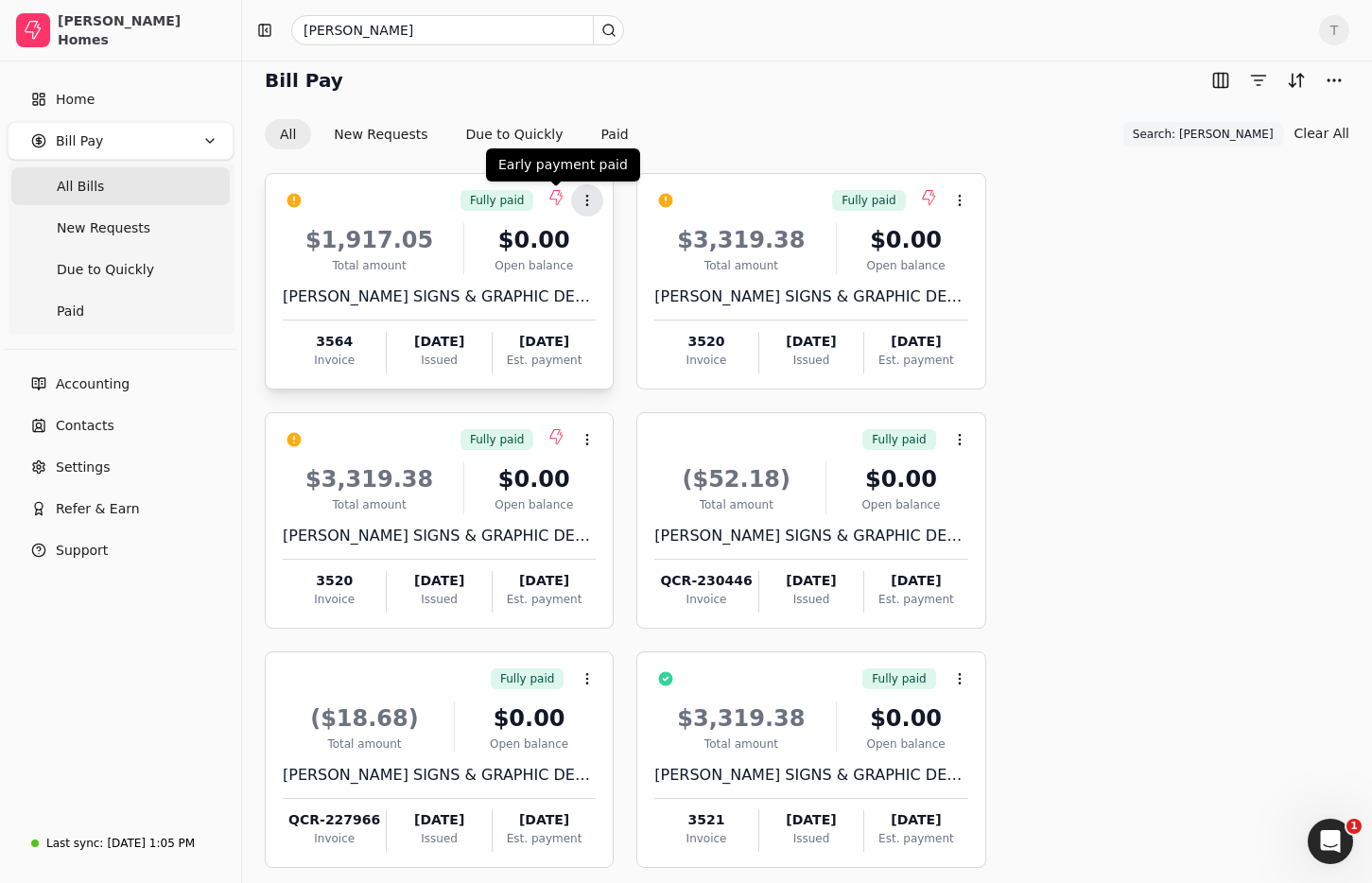
click at [596, 198] on button "Context Menu Button" at bounding box center [587, 200] width 32 height 32
click at [621, 135] on button "Paid" at bounding box center [614, 134] width 58 height 30
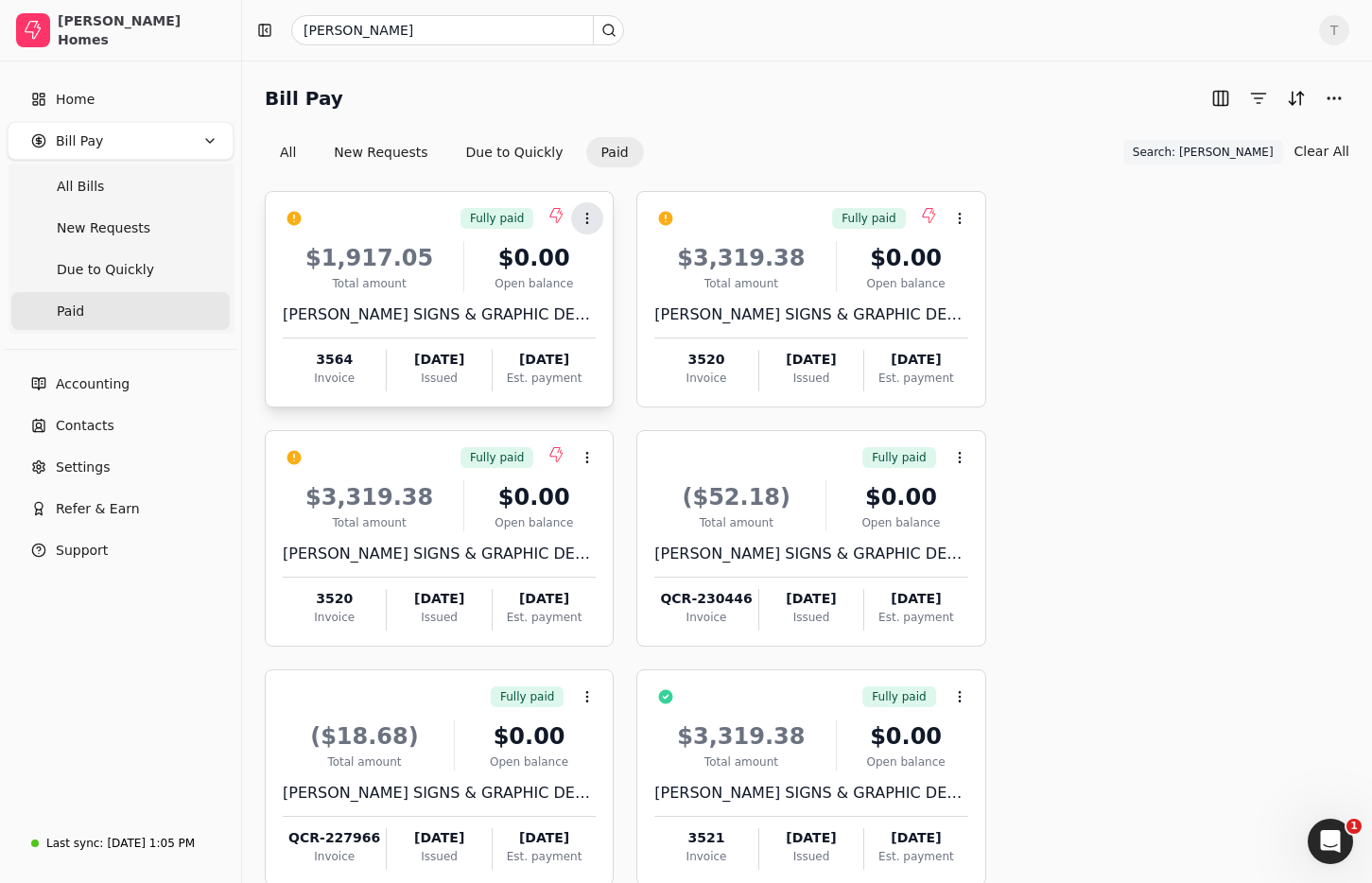
click at [592, 218] on icon at bounding box center [587, 218] width 15 height 15
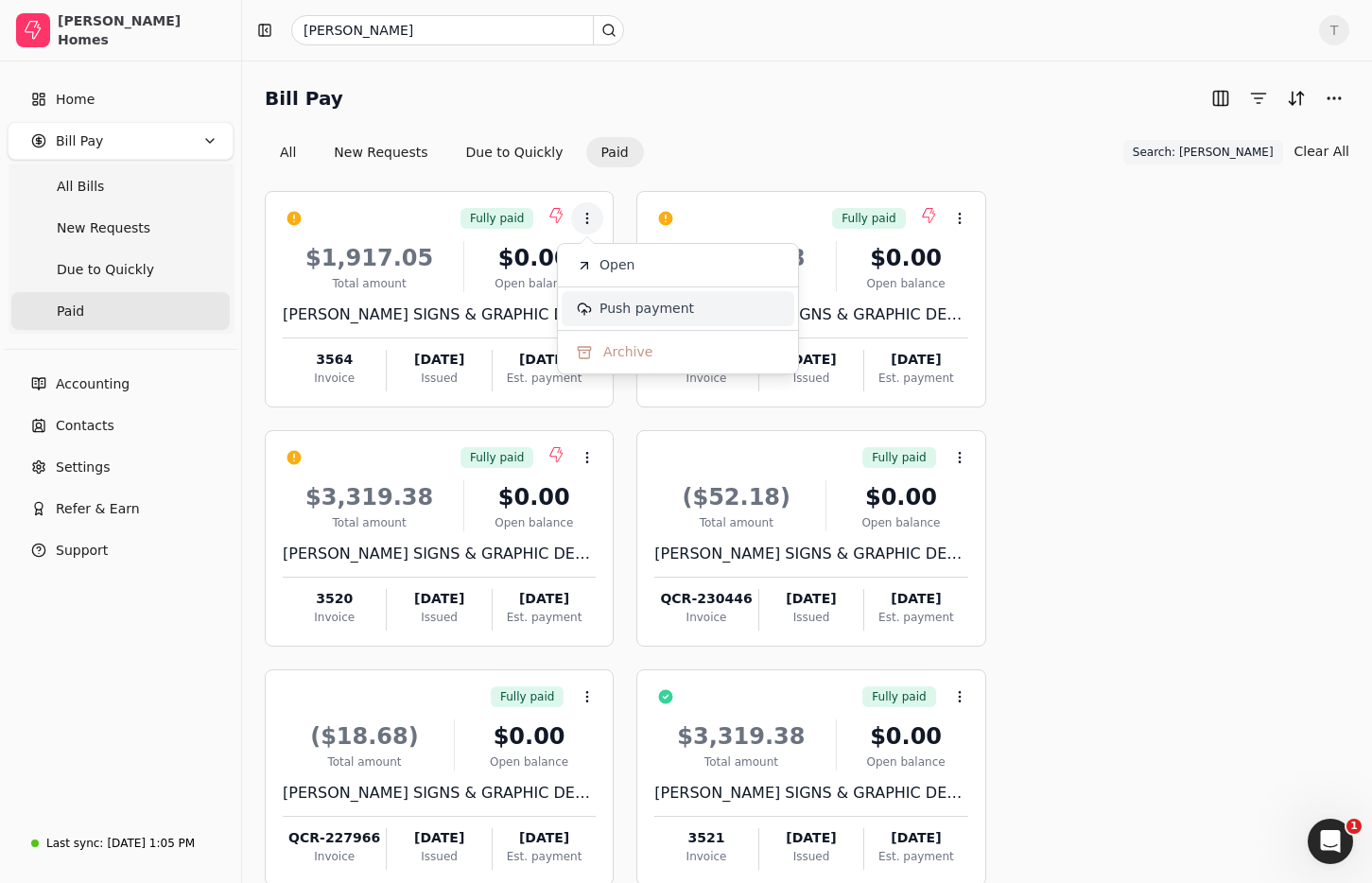
click at [671, 308] on span "Push payment" at bounding box center [647, 309] width 95 height 20
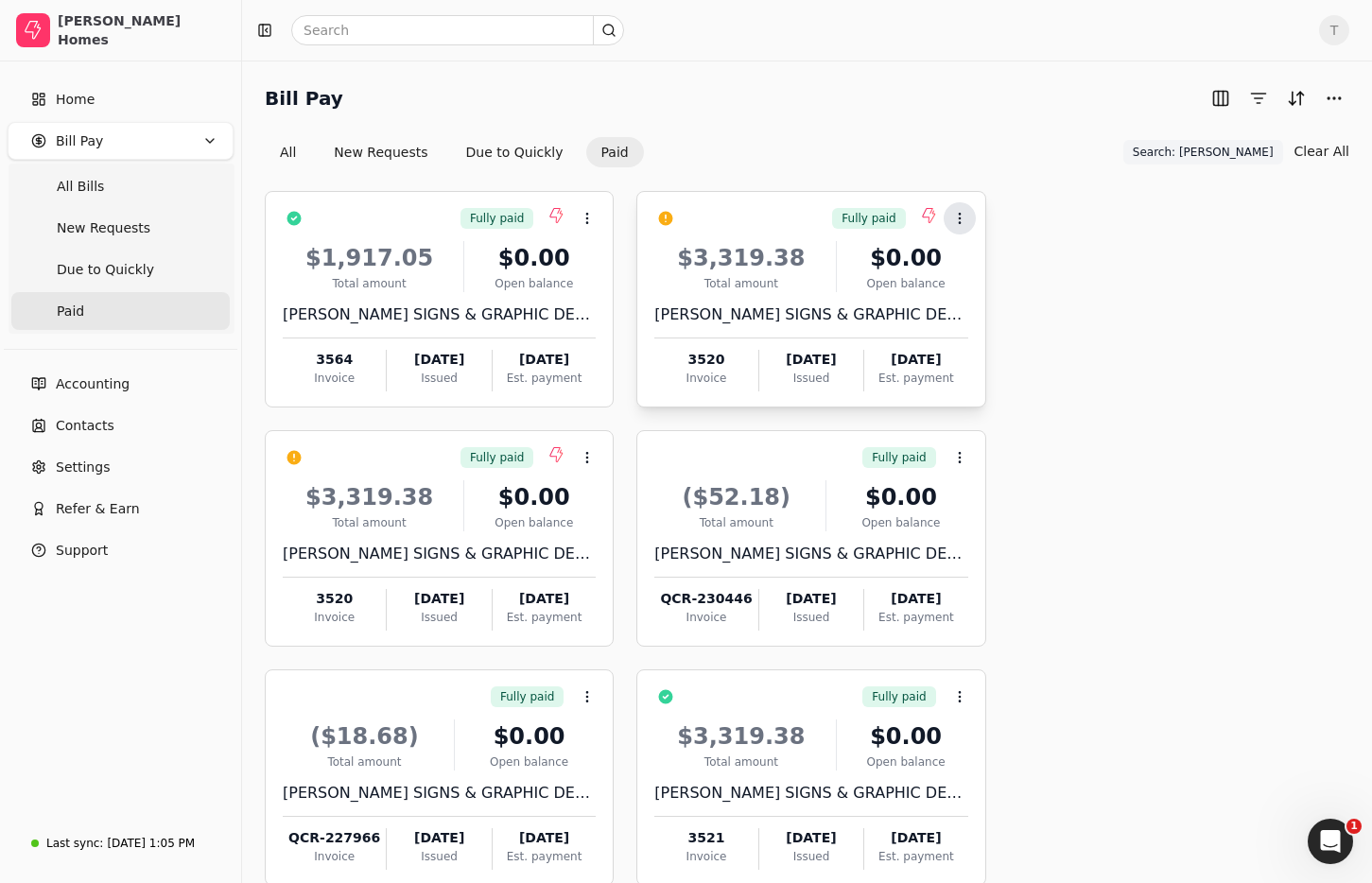
click at [963, 221] on icon at bounding box center [959, 218] width 15 height 15
click at [1021, 314] on span "Push payment" at bounding box center [1019, 309] width 95 height 20
